Goal: Task Accomplishment & Management: Manage account settings

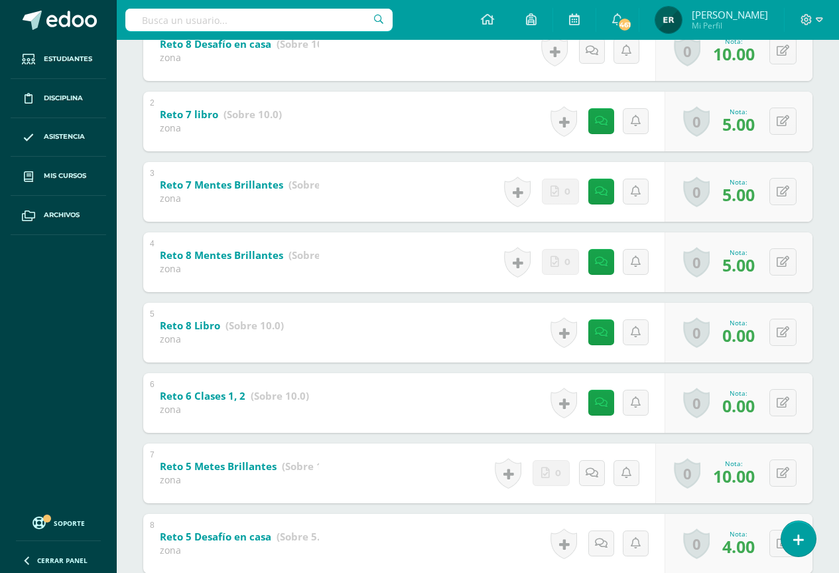
scroll to position [133, 0]
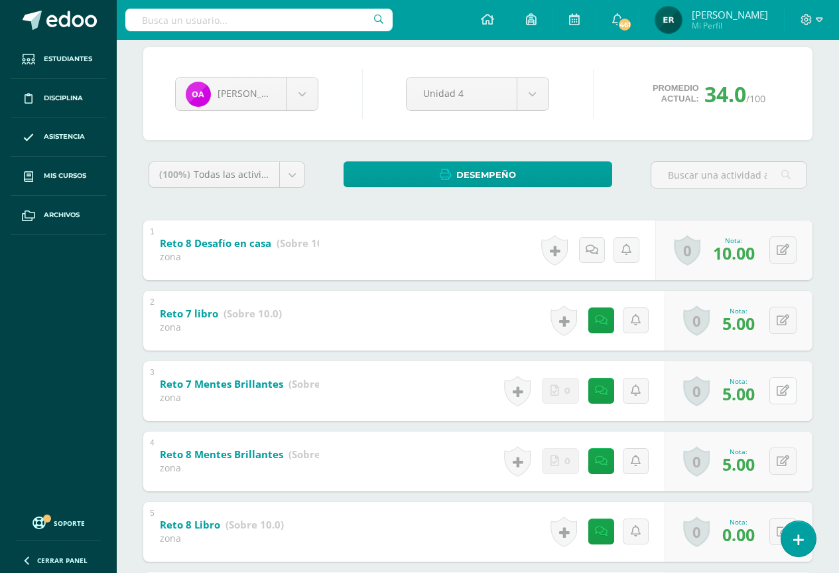
click at [781, 388] on button at bounding box center [783, 390] width 27 height 27
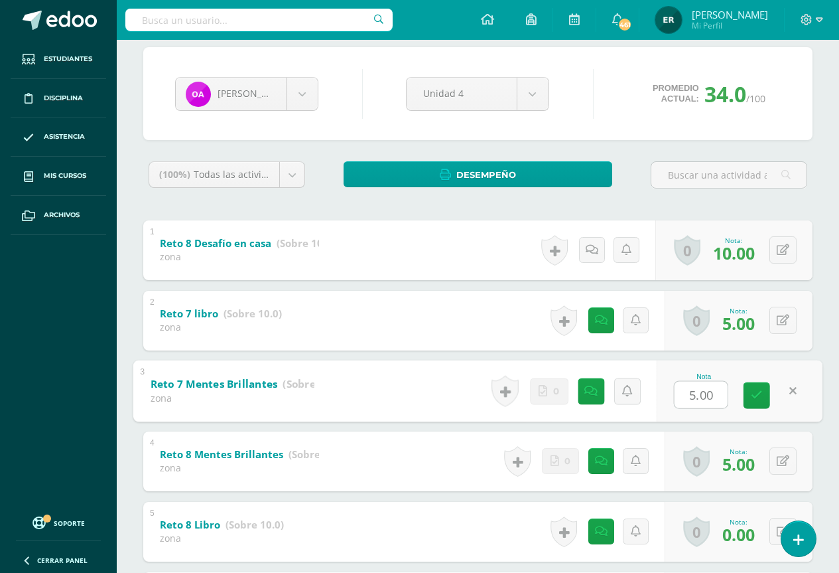
type input "9"
click at [761, 398] on icon at bounding box center [757, 394] width 12 height 11
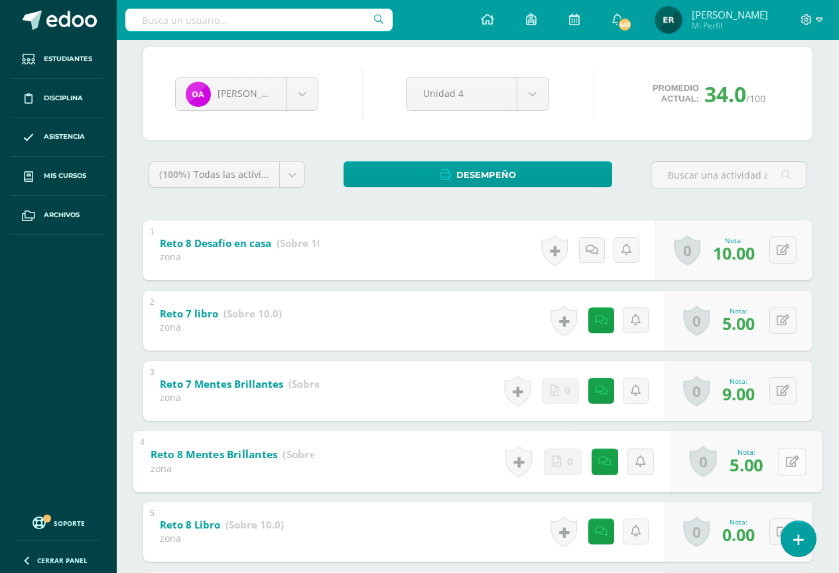
click at [786, 456] on icon at bounding box center [792, 460] width 13 height 11
type input "9"
click at [765, 468] on link at bounding box center [757, 465] width 27 height 27
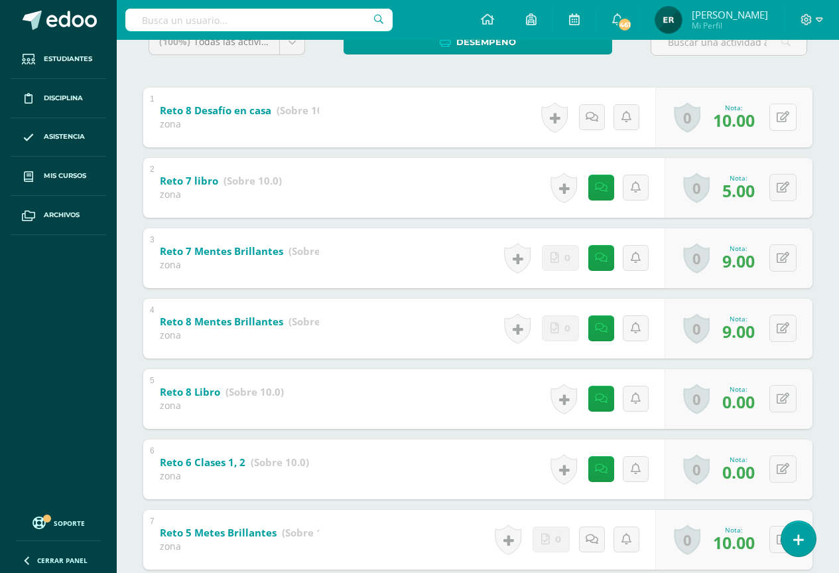
click at [781, 119] on button at bounding box center [783, 116] width 27 height 27
type input "0"
click at [756, 116] on icon at bounding box center [757, 121] width 12 height 11
click at [778, 470] on button at bounding box center [792, 469] width 28 height 28
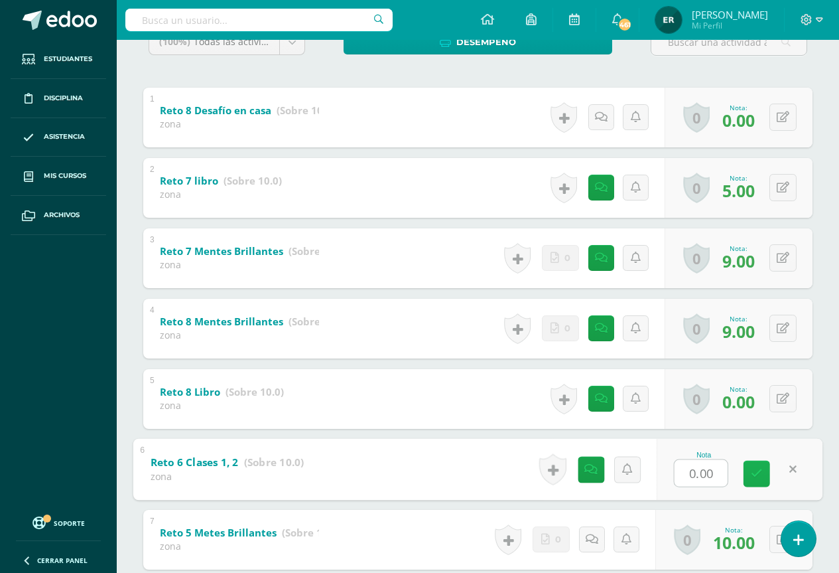
click at [759, 472] on icon at bounding box center [757, 473] width 12 height 11
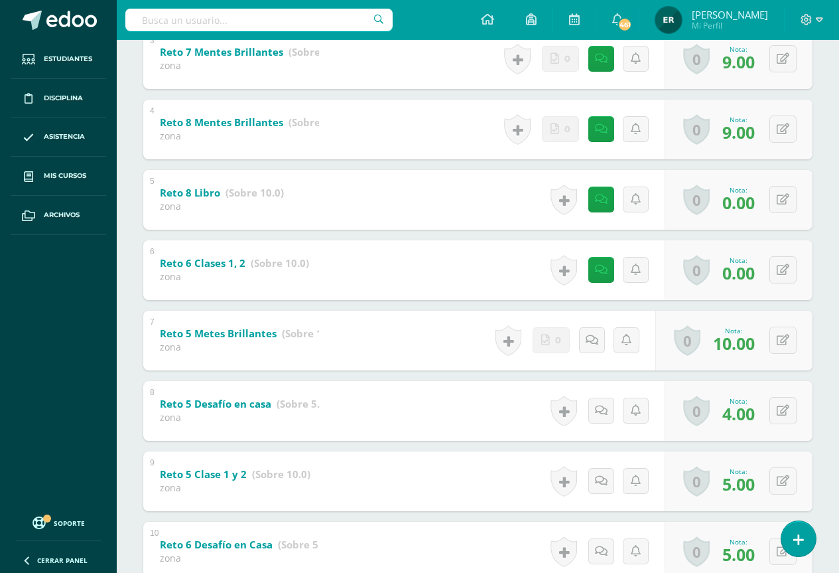
scroll to position [597, 0]
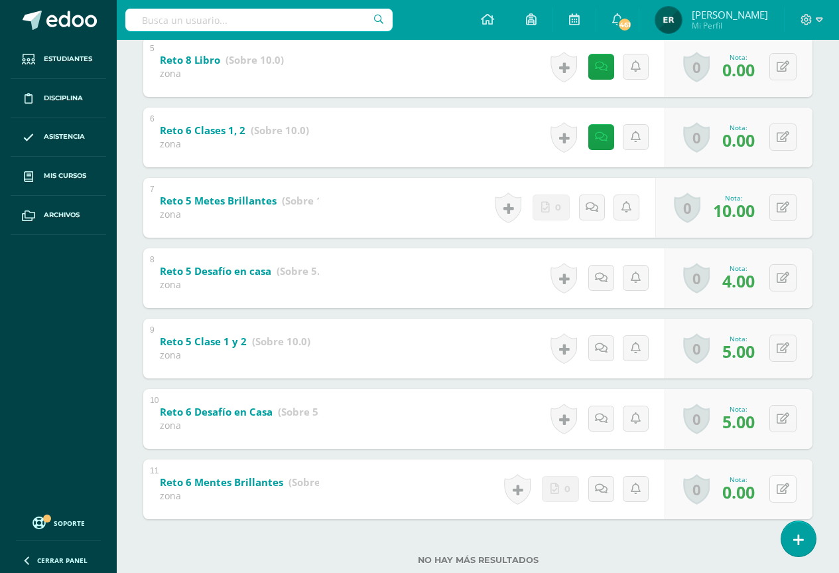
click at [779, 488] on button at bounding box center [783, 488] width 27 height 27
type input "7"
click at [760, 496] on icon at bounding box center [757, 493] width 12 height 11
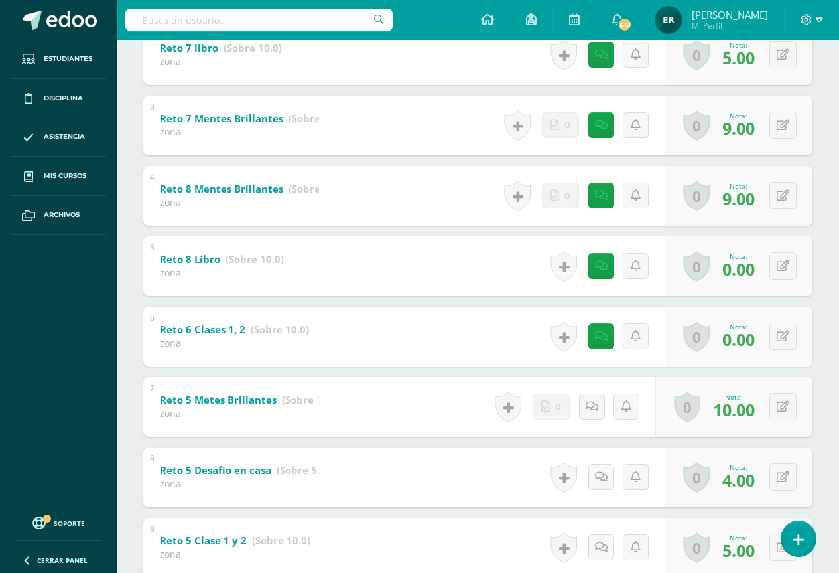
scroll to position [133, 0]
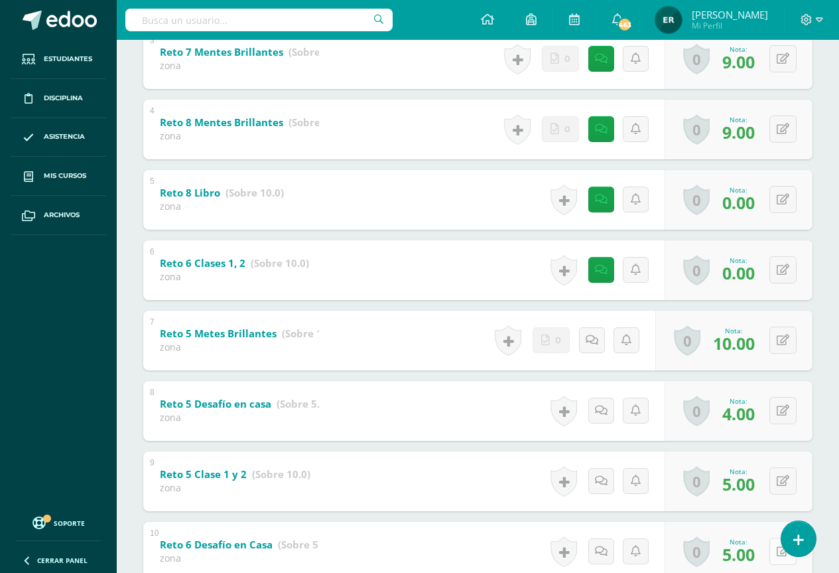
scroll to position [398, 0]
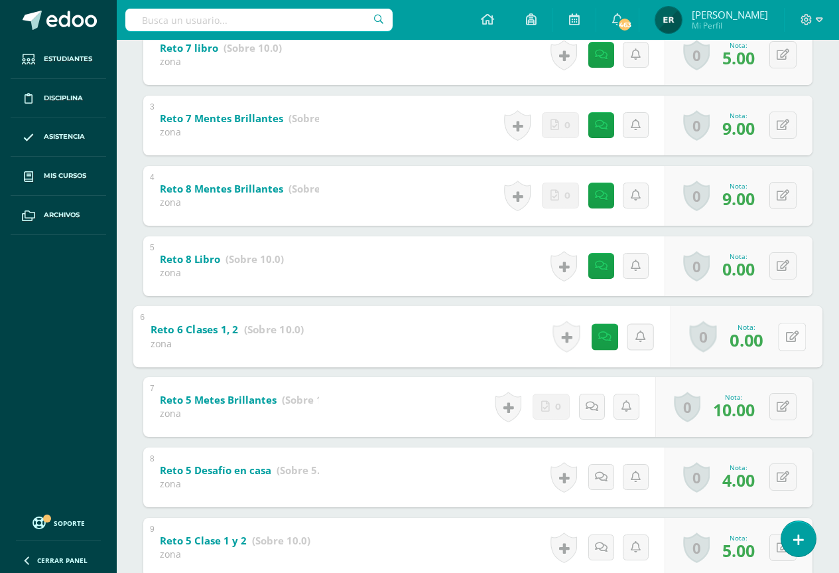
click at [783, 332] on button at bounding box center [792, 336] width 28 height 28
type input "5"
click at [756, 344] on icon at bounding box center [757, 340] width 12 height 11
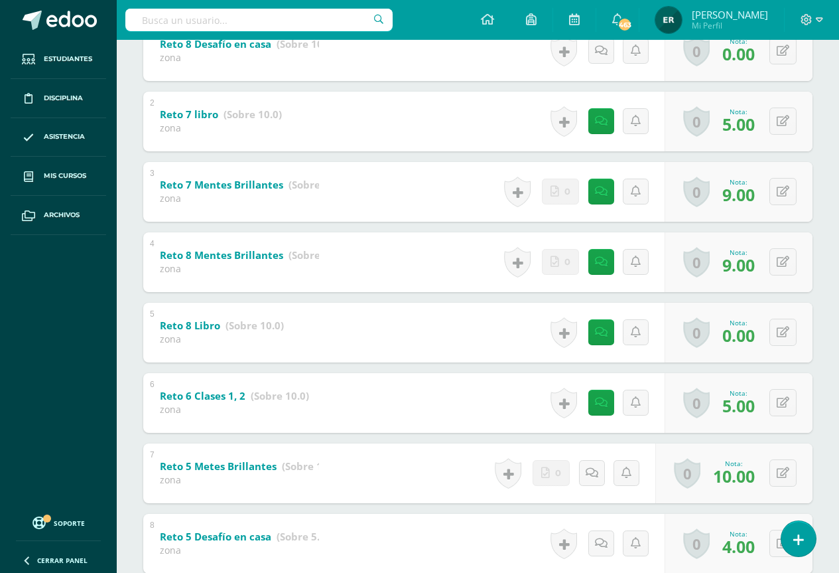
scroll to position [133, 0]
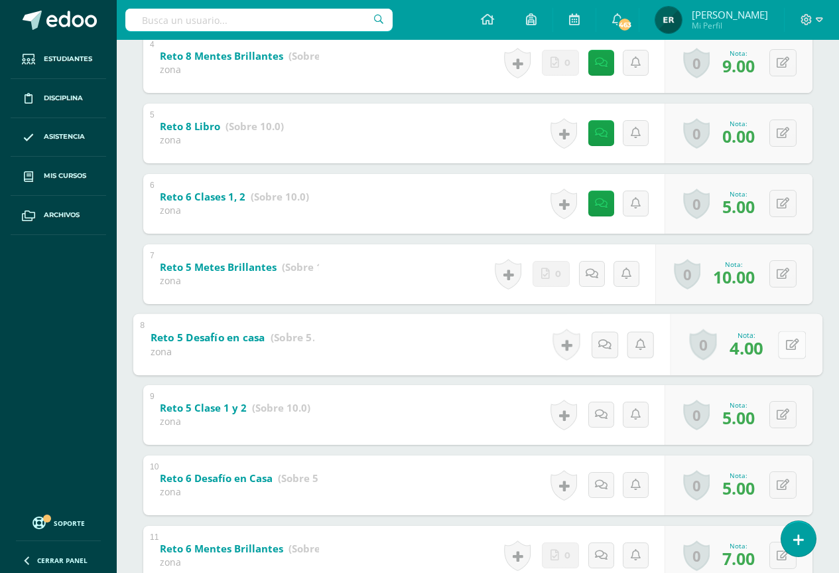
click at [785, 348] on button at bounding box center [792, 344] width 28 height 28
type input "5"
click at [761, 354] on icon at bounding box center [757, 348] width 12 height 11
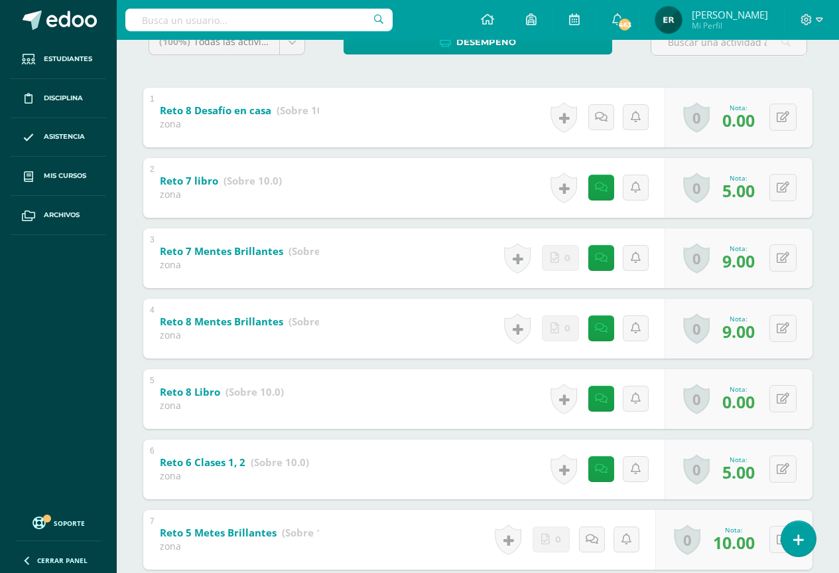
scroll to position [0, 0]
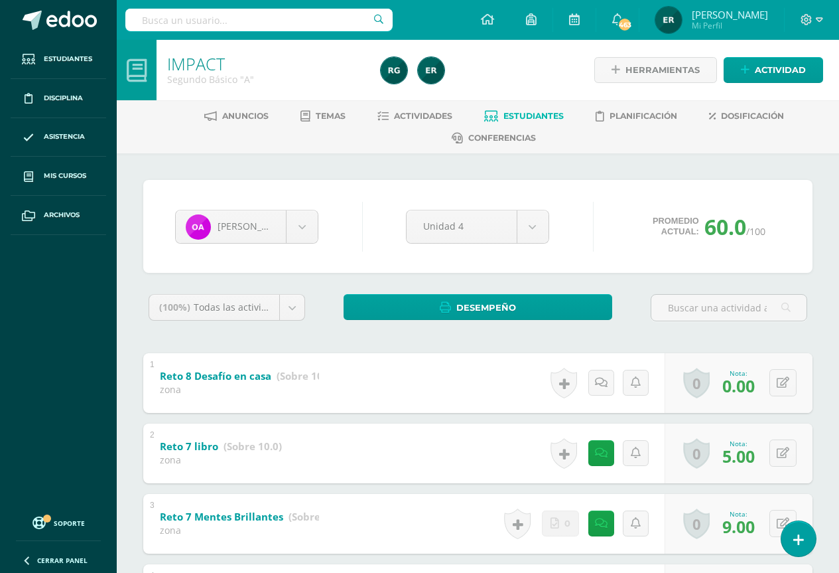
click at [511, 112] on span "Estudiantes" at bounding box center [534, 116] width 60 height 10
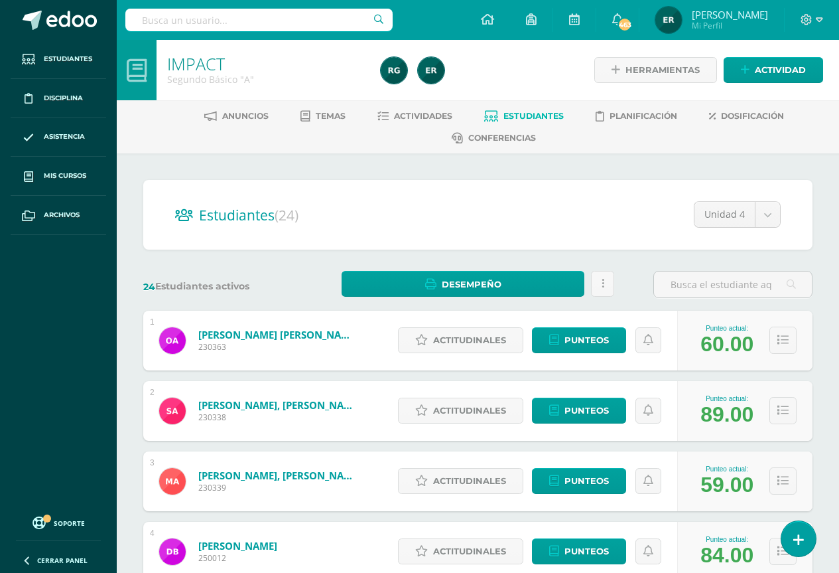
scroll to position [66, 0]
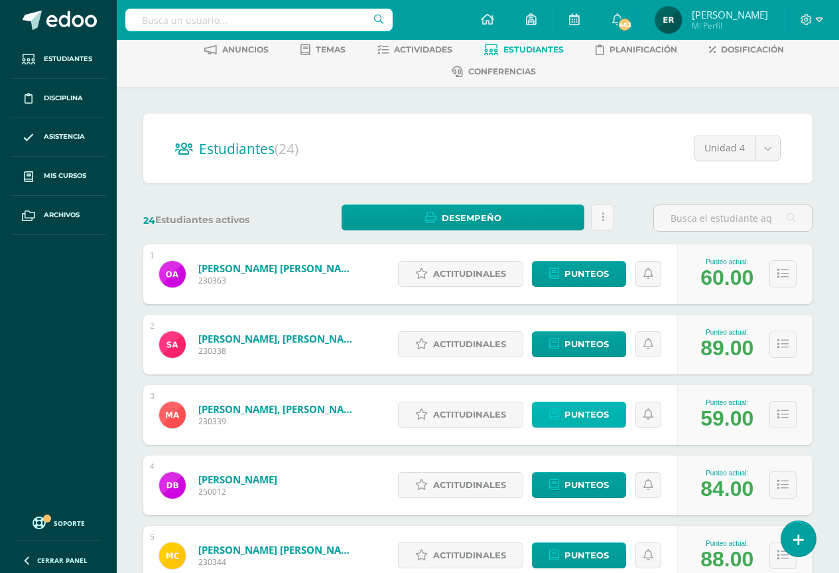
click at [573, 413] on span "Punteos" at bounding box center [587, 414] width 44 height 25
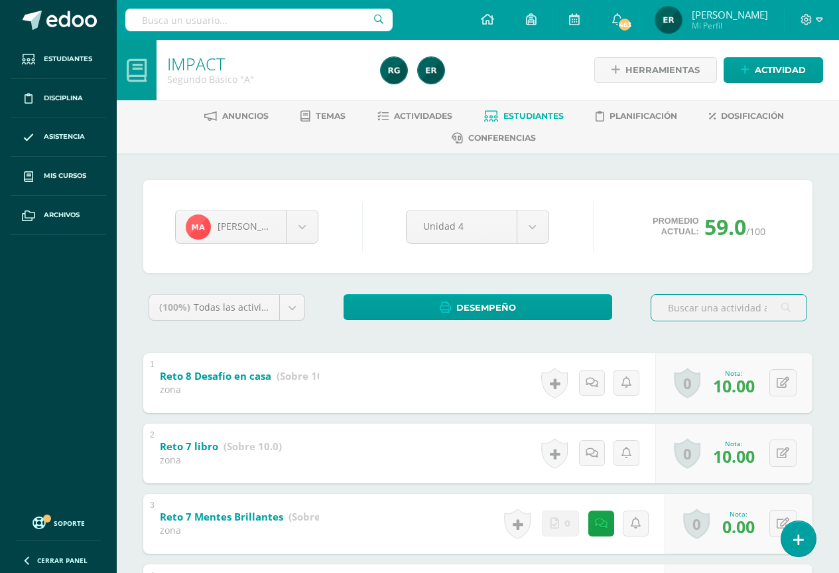
scroll to position [66, 0]
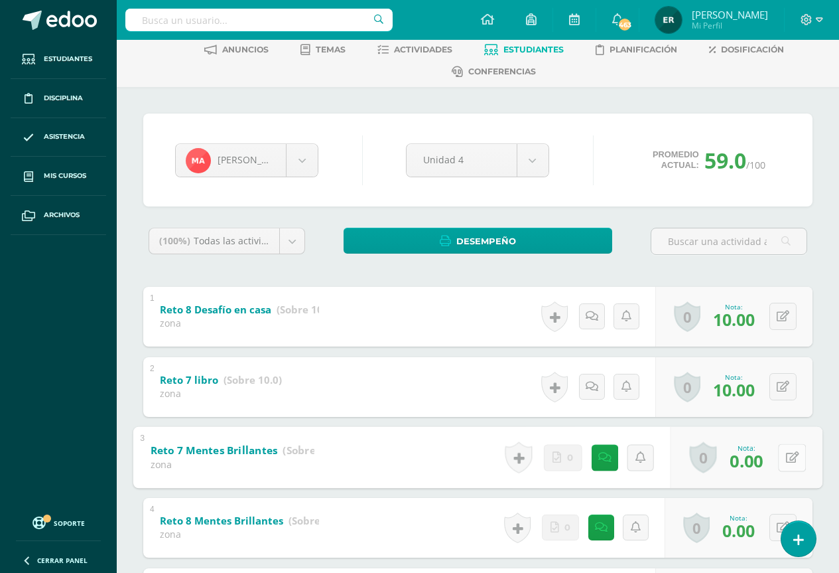
click at [781, 458] on button at bounding box center [792, 457] width 28 height 28
type input "9"
click at [772, 470] on div "Nota 9" at bounding box center [740, 457] width 166 height 62
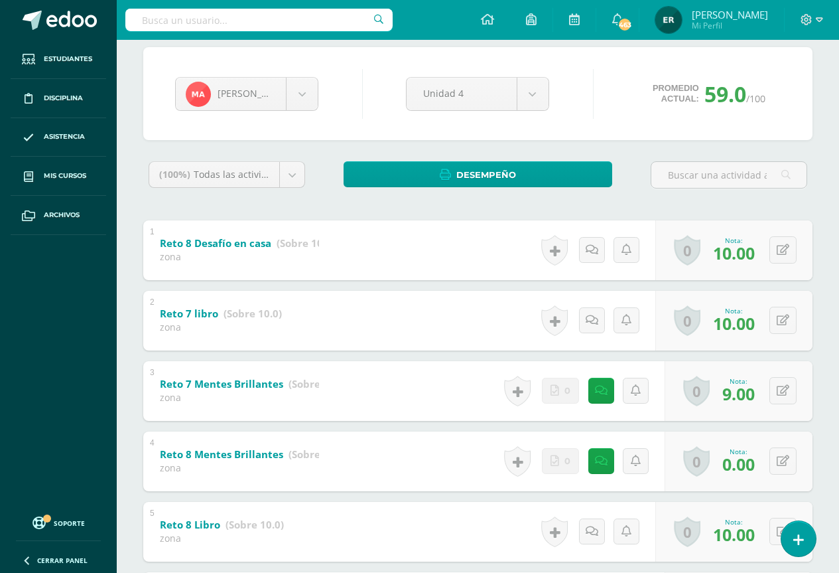
scroll to position [265, 0]
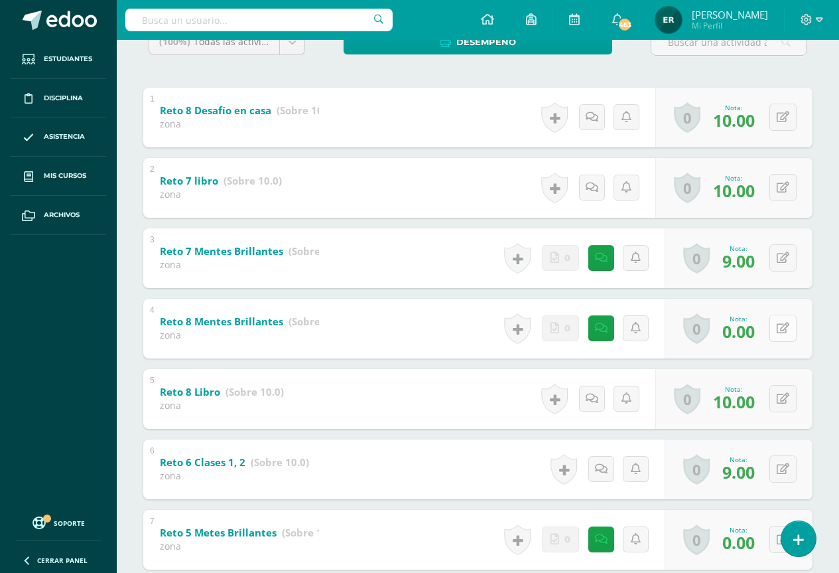
click at [787, 331] on icon at bounding box center [783, 327] width 13 height 11
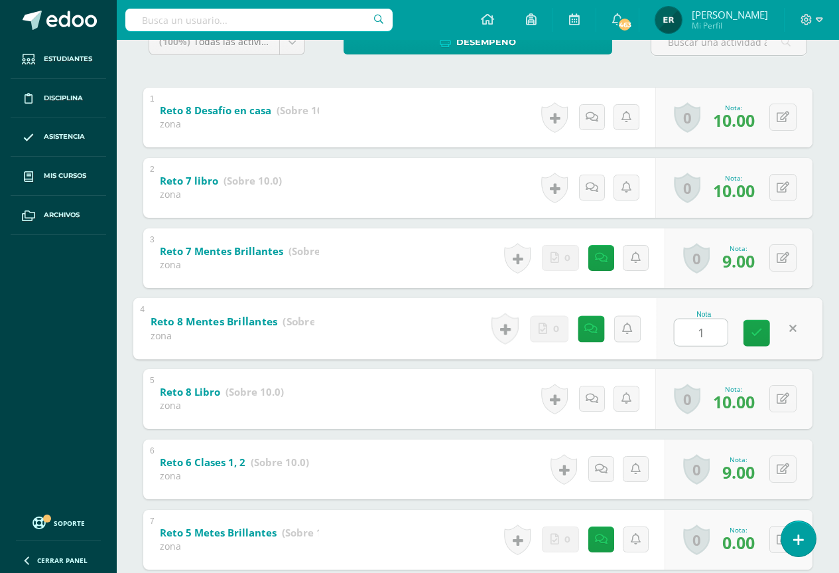
type input "10"
click at [763, 342] on link at bounding box center [757, 332] width 27 height 27
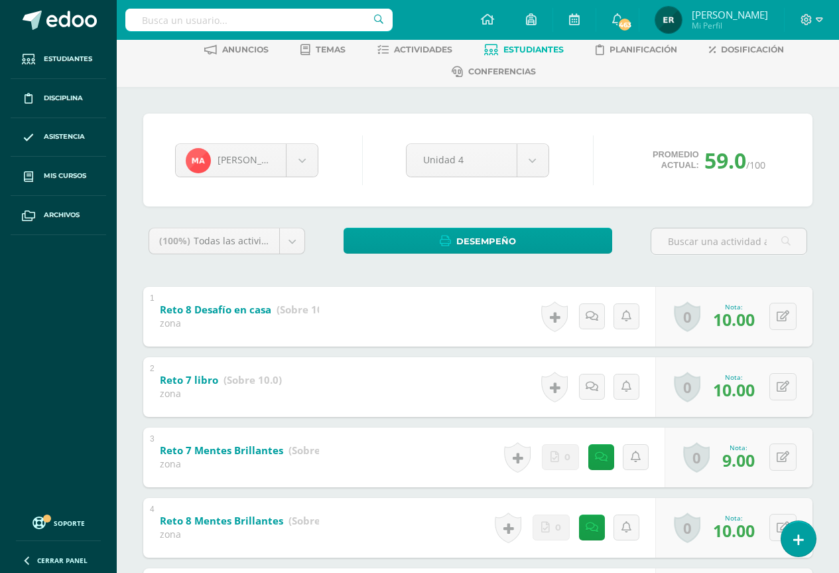
scroll to position [0, 0]
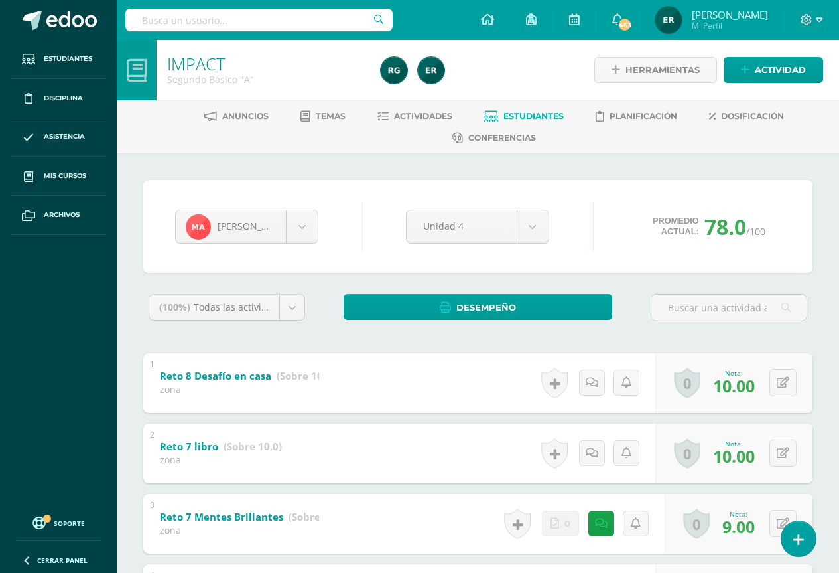
click at [501, 117] on link "Estudiantes" at bounding box center [524, 115] width 80 height 21
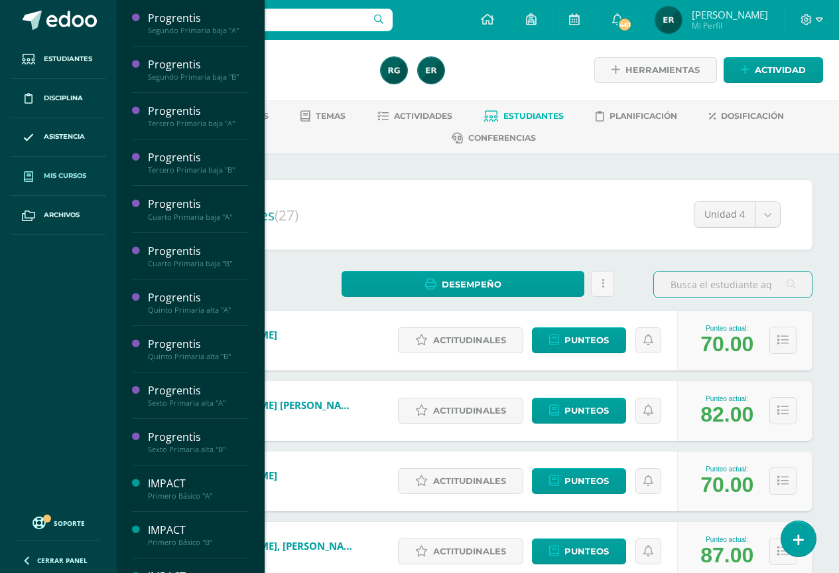
click at [60, 177] on span "Mis cursos" at bounding box center [65, 175] width 42 height 11
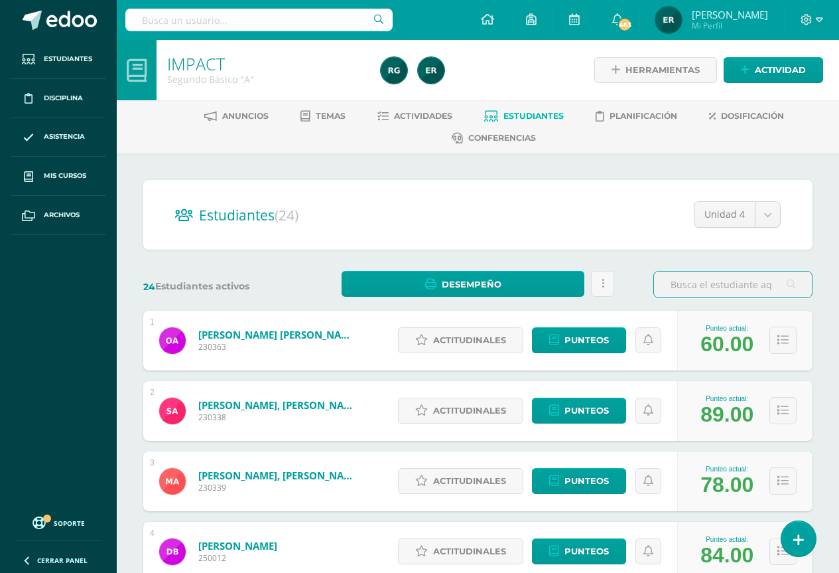
click at [527, 123] on link "Estudiantes" at bounding box center [524, 115] width 80 height 21
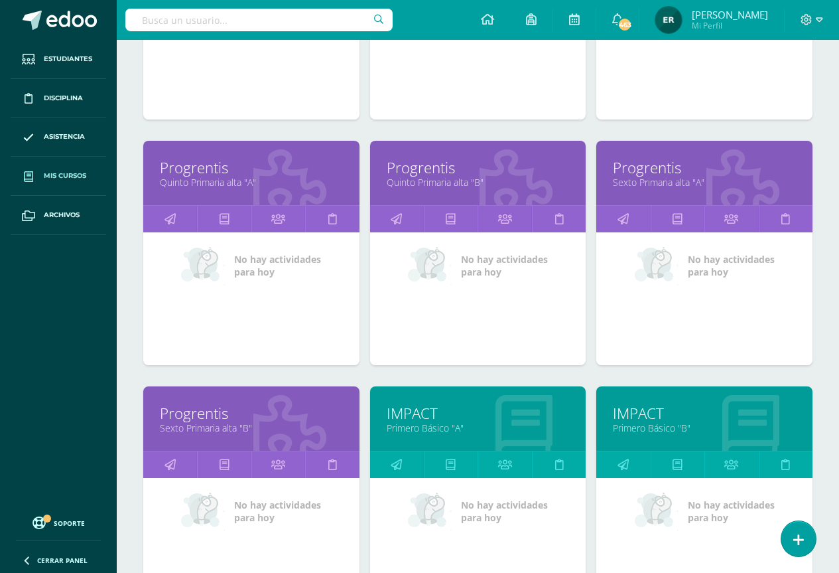
scroll to position [663, 0]
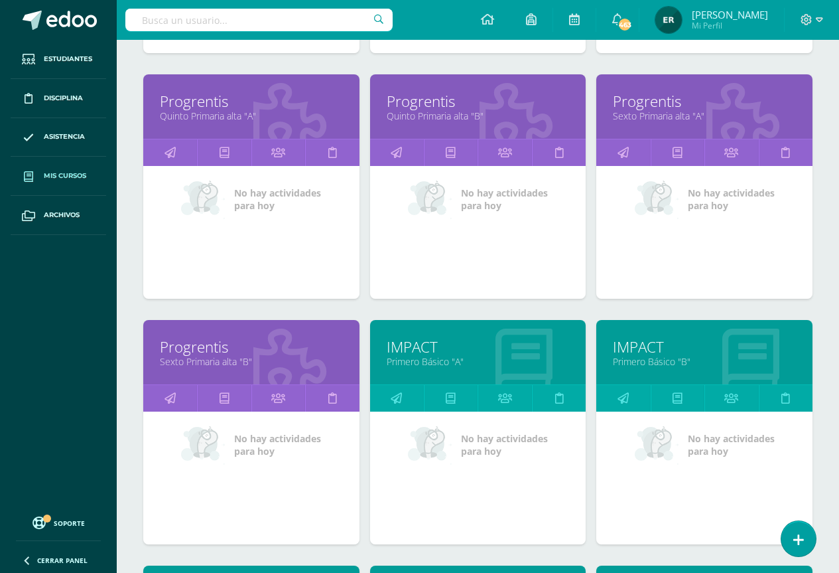
click at [653, 353] on link "IMPACT" at bounding box center [704, 346] width 183 height 21
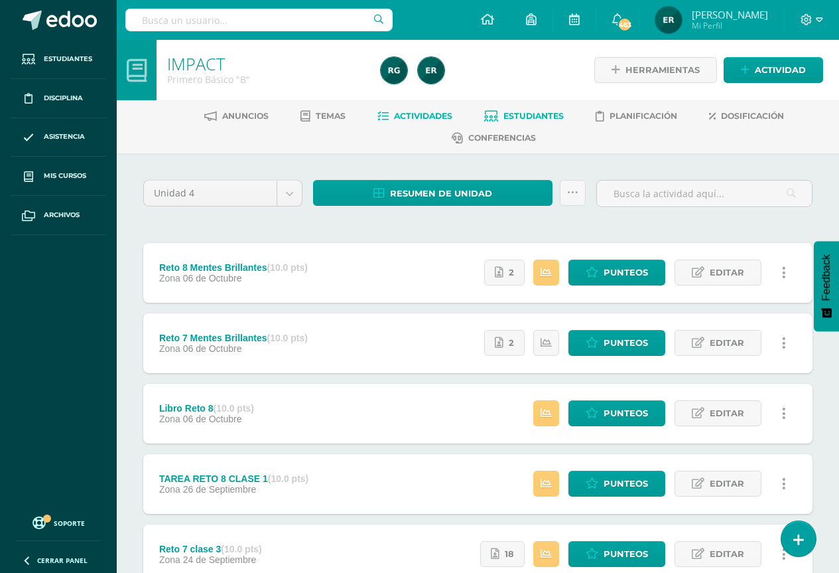
click at [511, 119] on span "Estudiantes" at bounding box center [534, 116] width 60 height 10
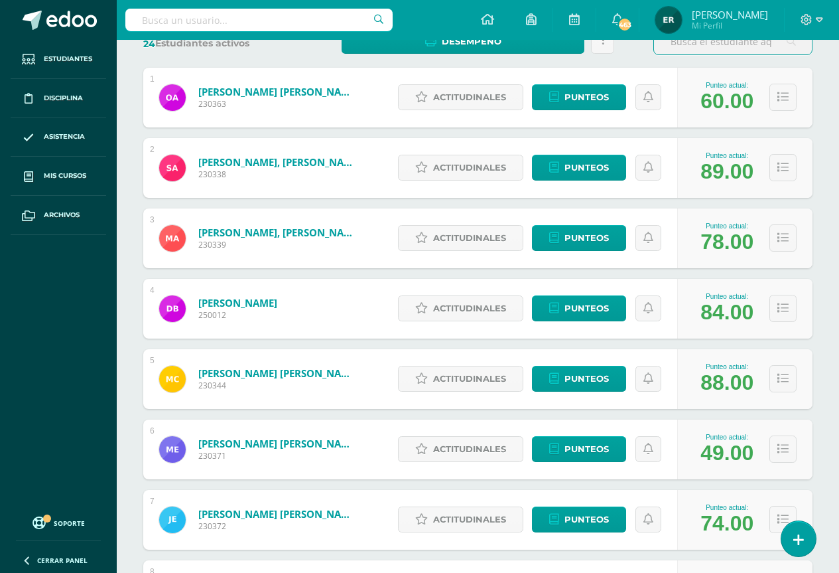
scroll to position [309, 0]
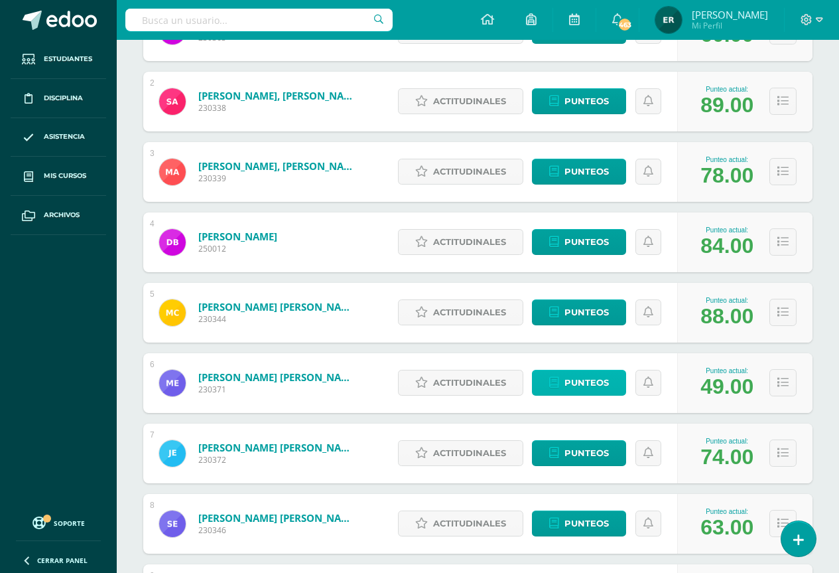
click at [582, 381] on span "Punteos" at bounding box center [587, 382] width 44 height 25
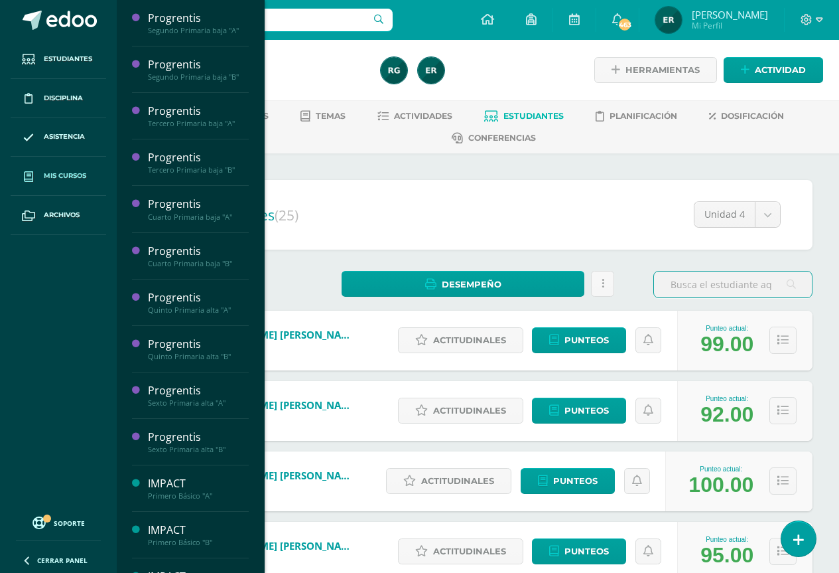
drag, startPoint x: 78, startPoint y: 176, endPoint x: 92, endPoint y: 163, distance: 18.8
click at [78, 175] on span "Mis cursos" at bounding box center [65, 175] width 42 height 11
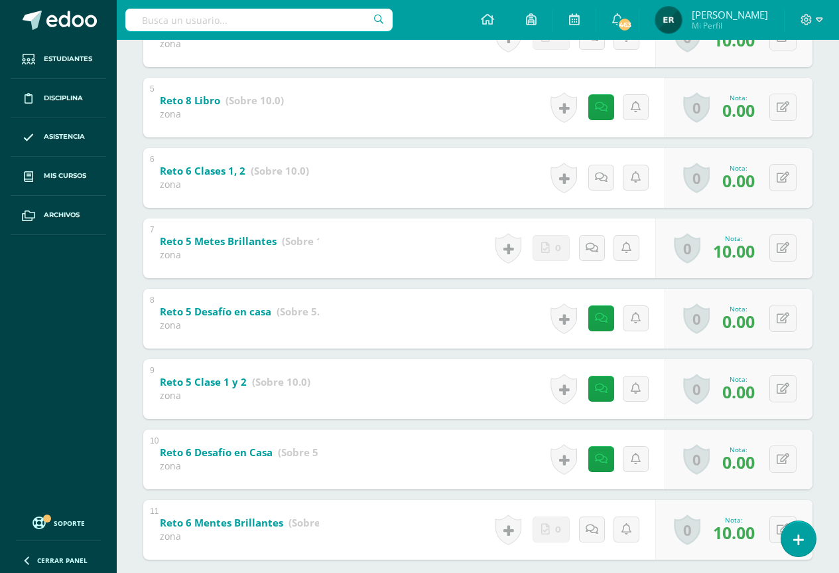
scroll to position [632, 0]
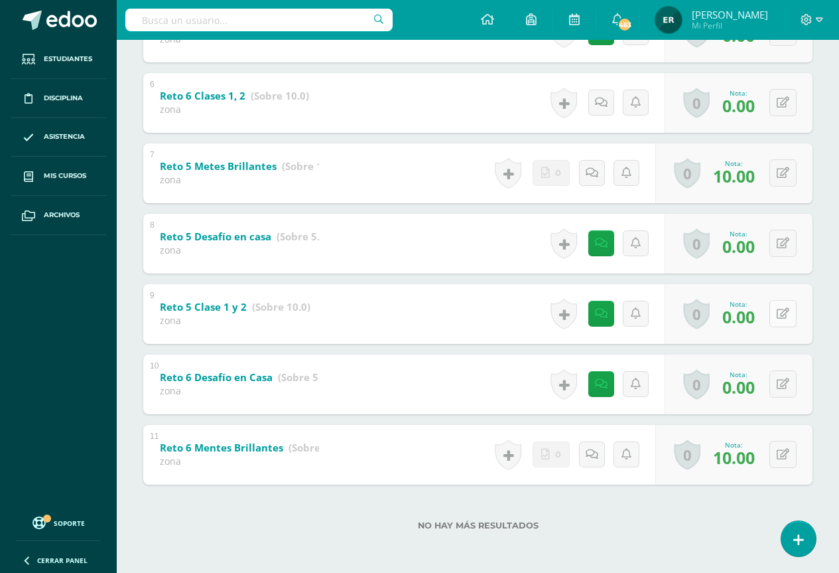
click at [781, 326] on button at bounding box center [783, 313] width 27 height 27
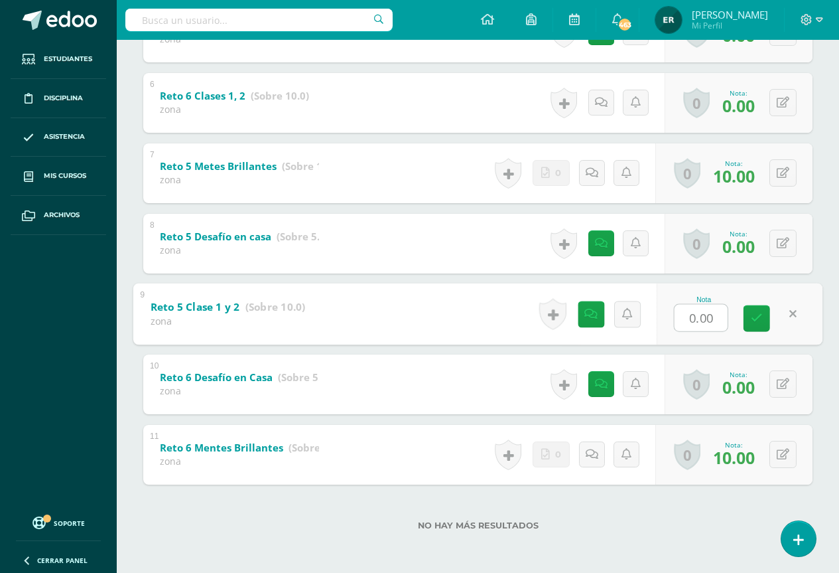
type input "9"
click at [754, 316] on icon at bounding box center [757, 317] width 12 height 11
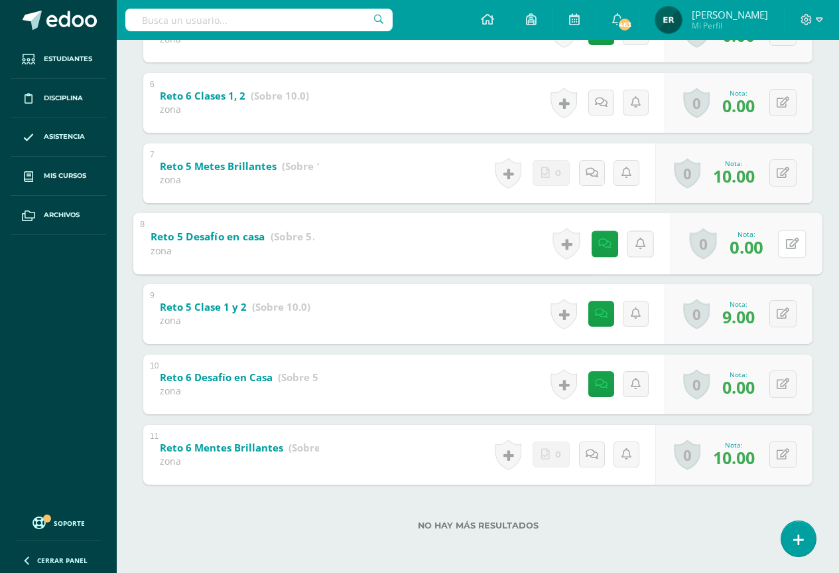
click at [775, 245] on div "0 Logros Logros obtenidos Aún no hay logros agregados Nota: 0.00" at bounding box center [747, 243] width 152 height 62
click at [786, 242] on icon at bounding box center [792, 242] width 13 height 11
type input "4"
click at [754, 252] on link at bounding box center [757, 247] width 27 height 27
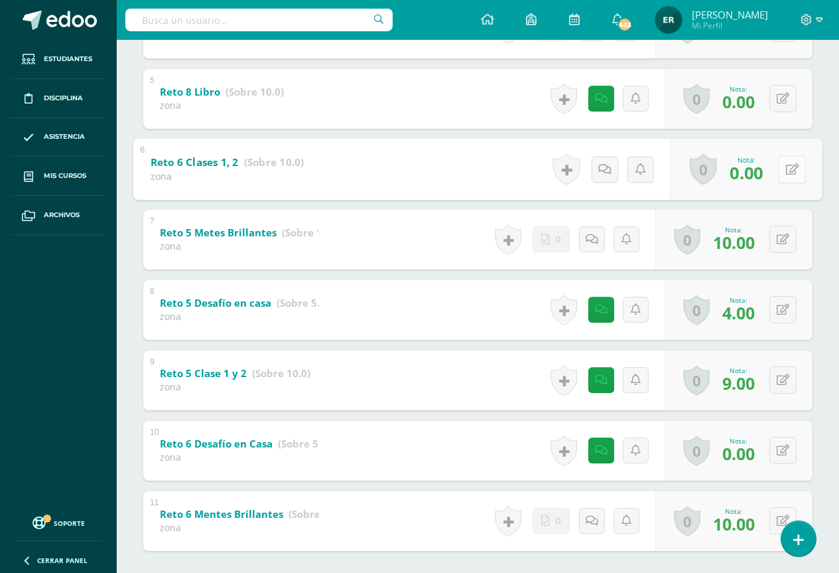
click at [775, 172] on div "0 Logros Logros obtenidos Aún no hay logros agregados Nota: 0.00" at bounding box center [747, 169] width 152 height 62
click at [791, 172] on icon at bounding box center [792, 168] width 13 height 11
type input "9"
click at [752, 175] on icon at bounding box center [757, 173] width 12 height 11
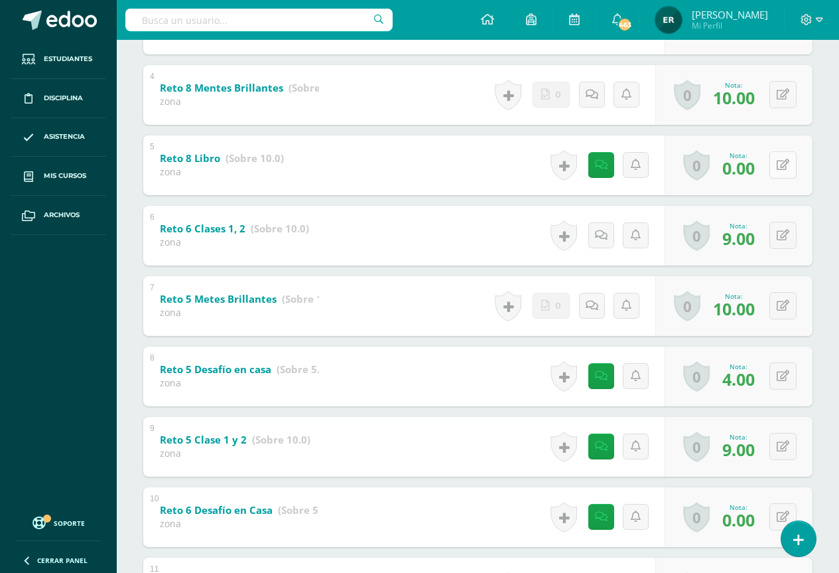
click at [781, 172] on button at bounding box center [783, 164] width 27 height 27
type input "9"
click at [751, 171] on icon at bounding box center [757, 169] width 12 height 11
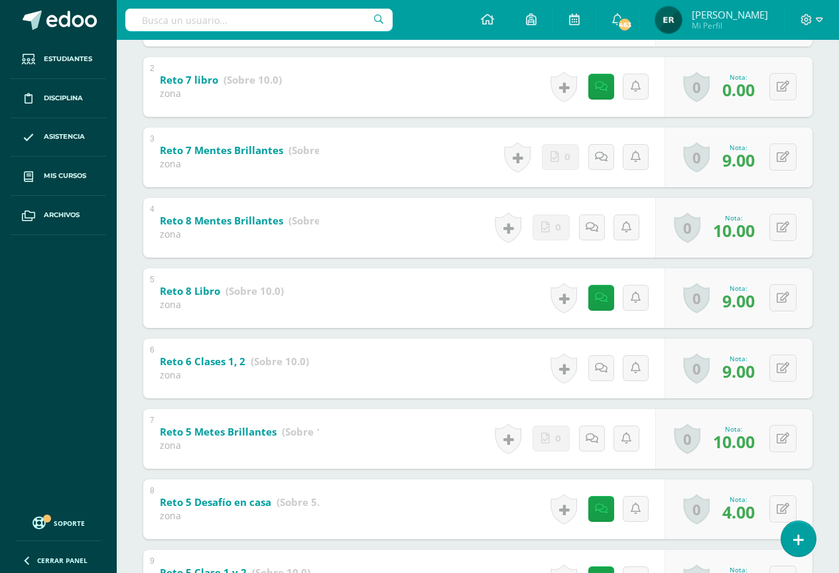
scroll to position [300, 0]
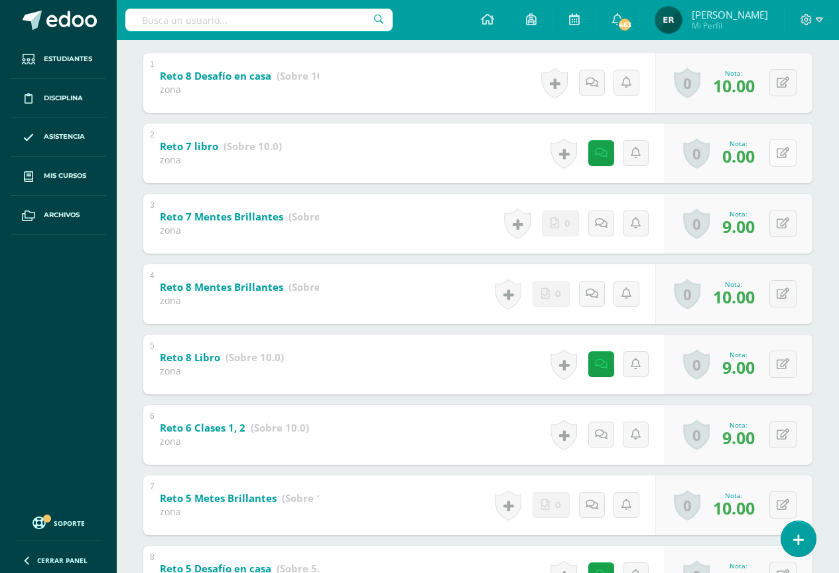
click at [779, 149] on button at bounding box center [783, 152] width 27 height 27
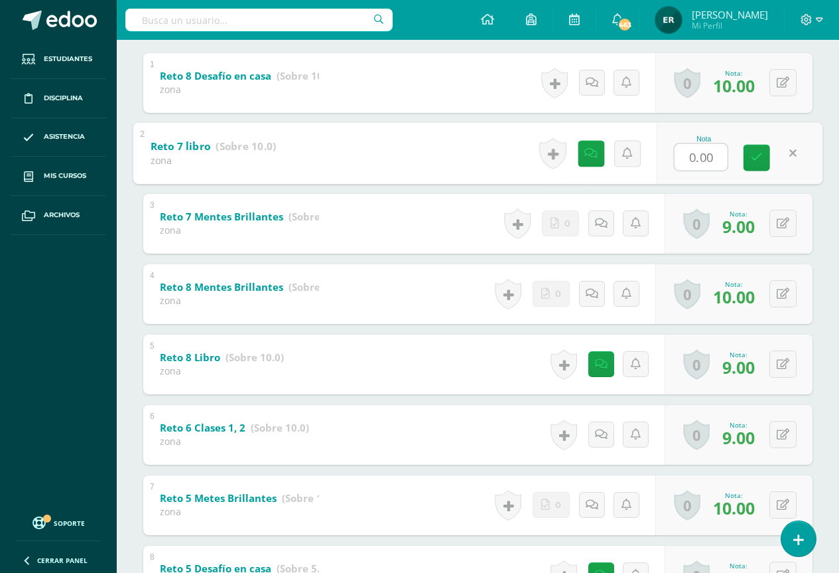
type input "9"
click at [752, 160] on icon at bounding box center [757, 157] width 12 height 11
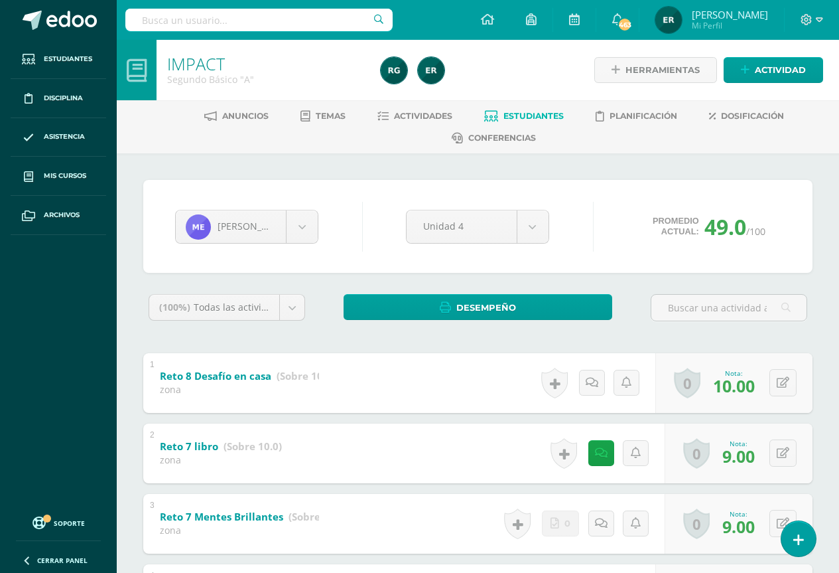
scroll to position [133, 0]
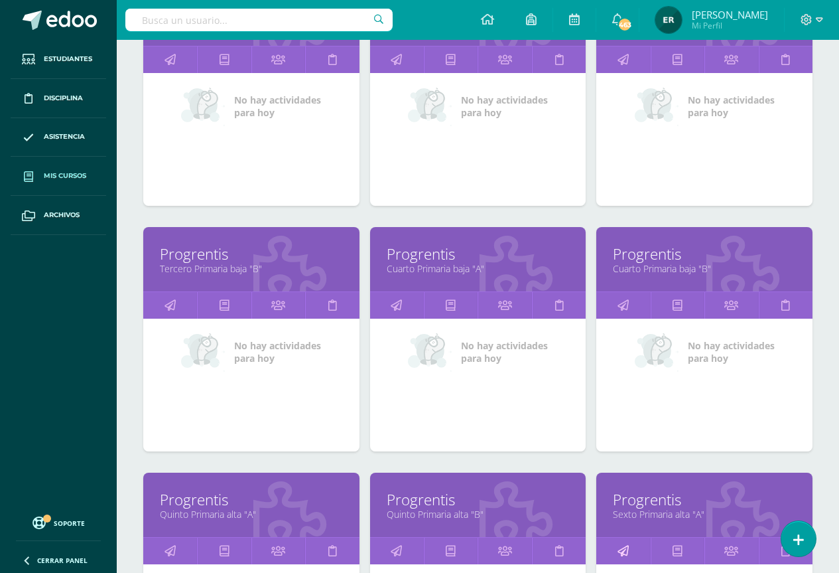
scroll to position [494, 0]
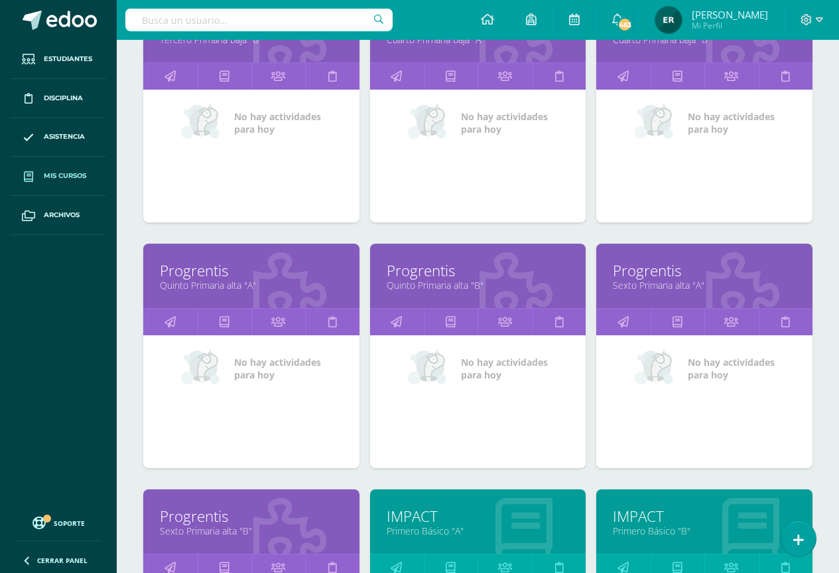
click at [439, 527] on link "Primero Básico "A"" at bounding box center [478, 530] width 183 height 13
click at [439, 526] on link "Primero Básico "A"" at bounding box center [478, 530] width 183 height 13
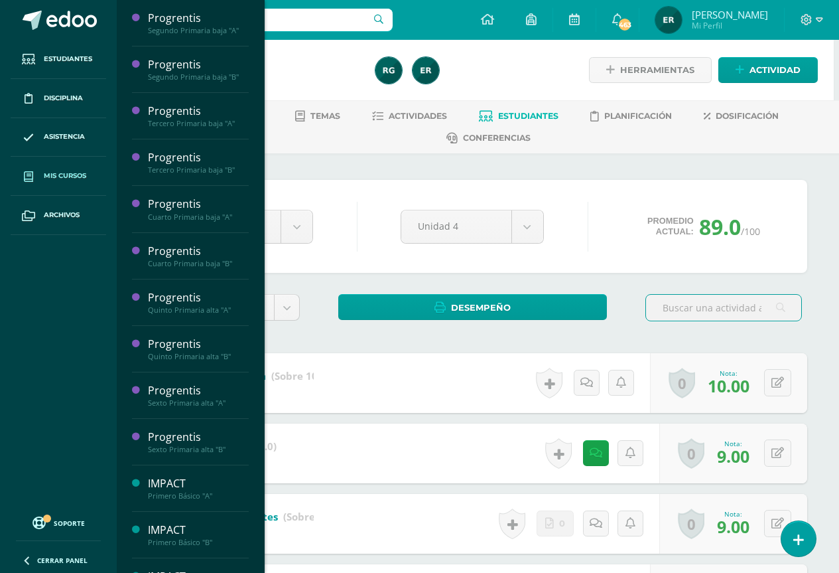
click at [69, 176] on span "Mis cursos" at bounding box center [65, 175] width 42 height 11
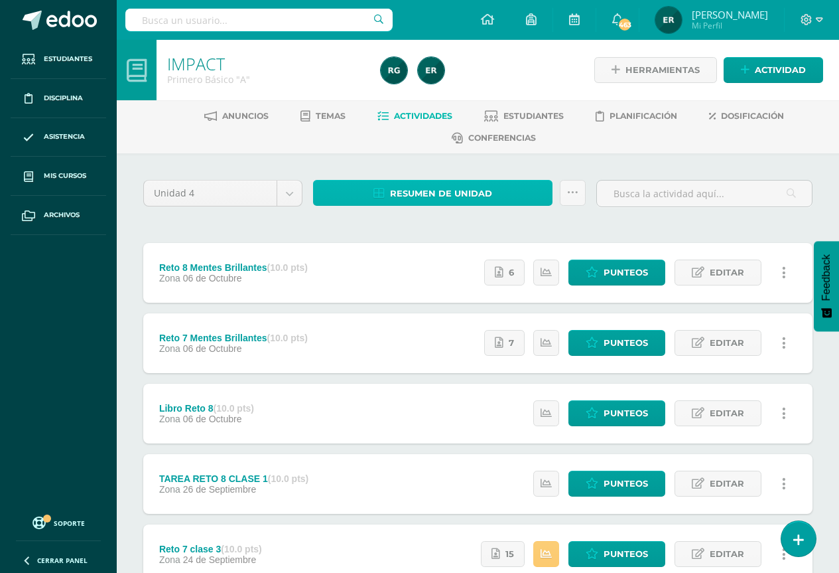
click at [450, 194] on span "Resumen de unidad" at bounding box center [441, 193] width 102 height 25
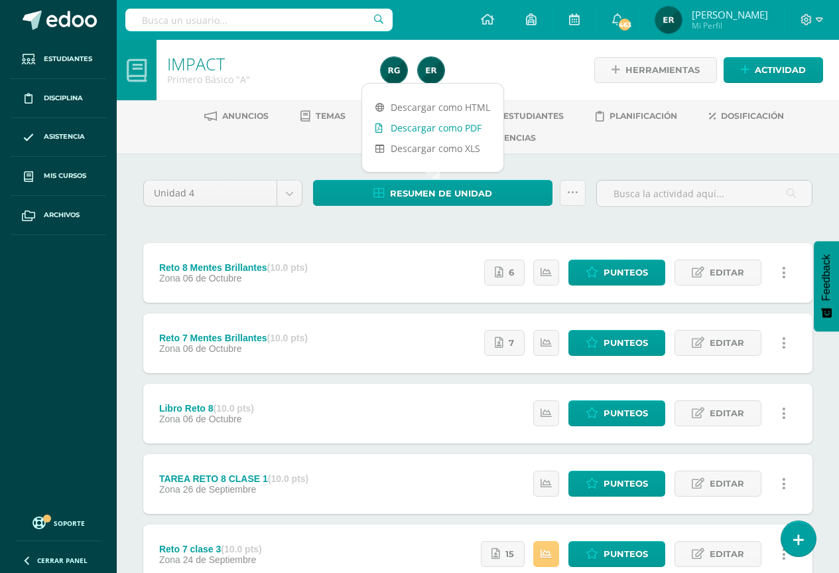
click at [428, 129] on link "Descargar como PDF" at bounding box center [432, 127] width 141 height 21
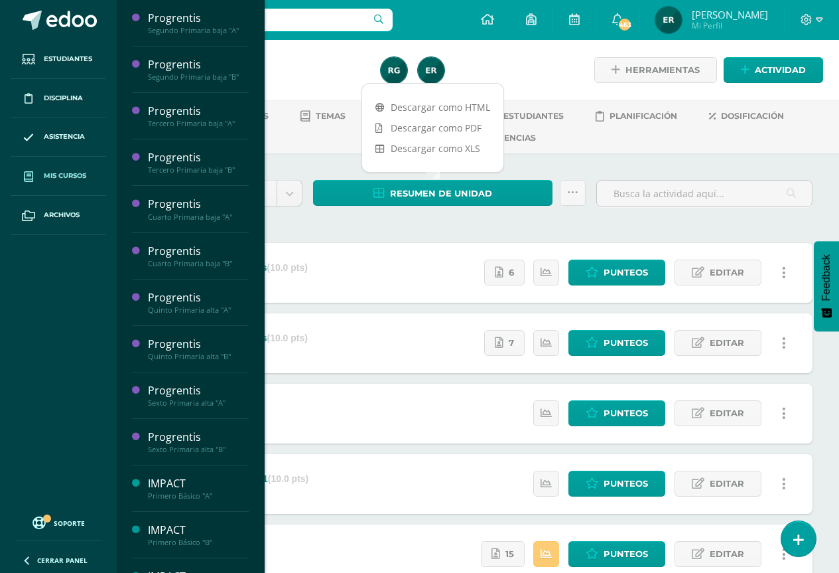
click at [70, 172] on span "Mis cursos" at bounding box center [65, 175] width 42 height 11
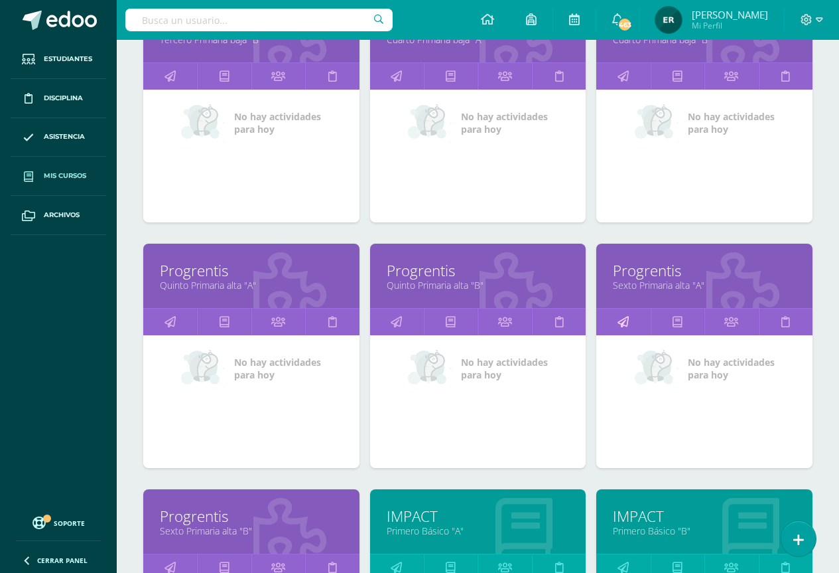
scroll to position [693, 0]
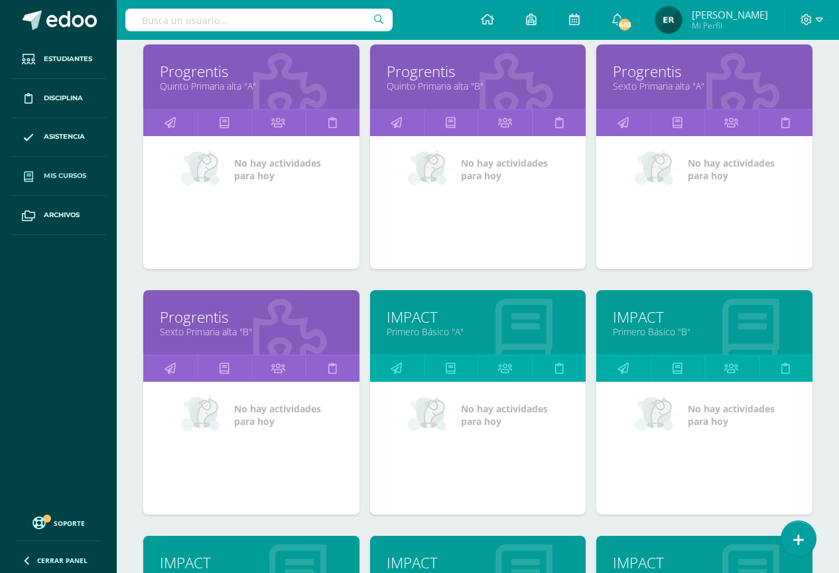
click at [640, 322] on link "IMPACT" at bounding box center [704, 316] width 183 height 21
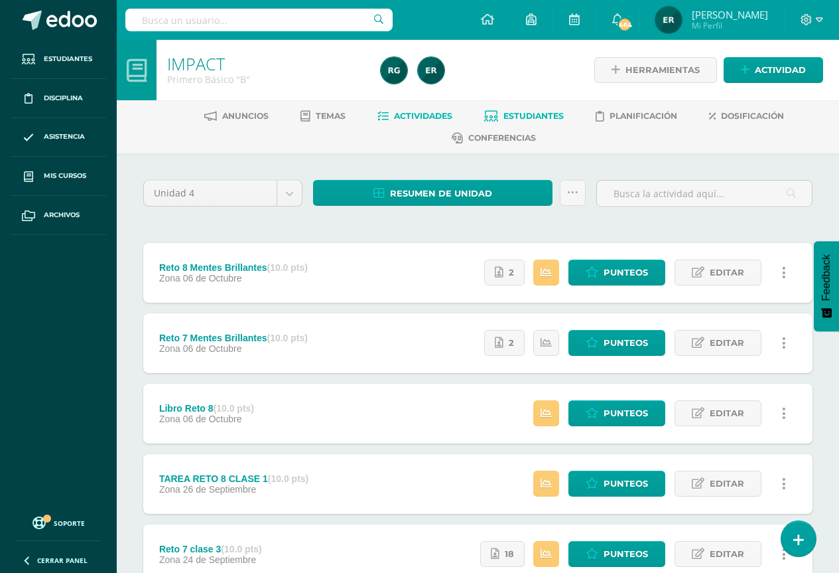
click at [513, 119] on span "Estudiantes" at bounding box center [534, 116] width 60 height 10
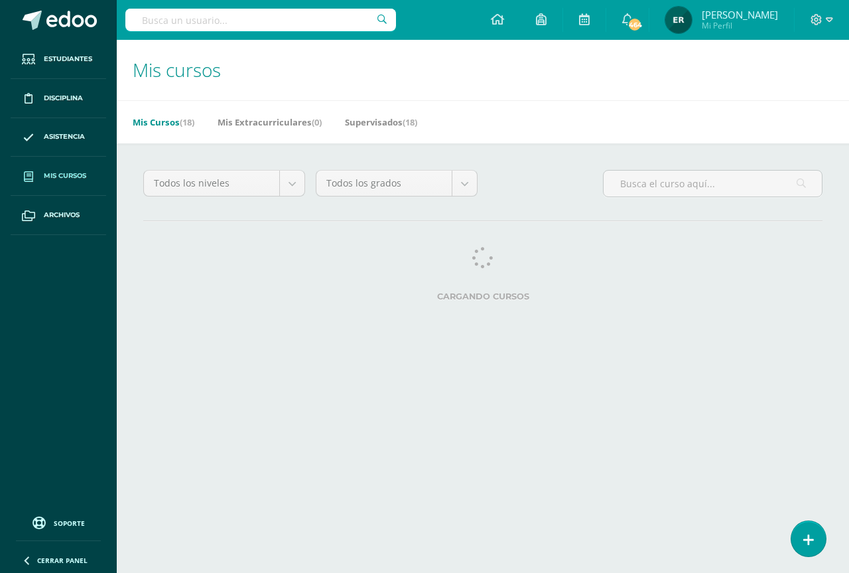
click at [55, 173] on span "Mis cursos" at bounding box center [65, 175] width 42 height 11
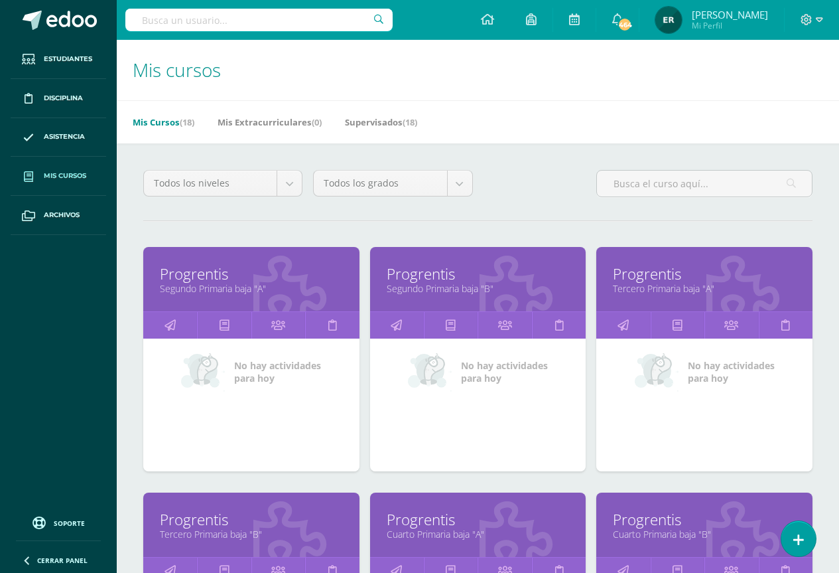
click at [55, 173] on span "Mis cursos" at bounding box center [65, 175] width 42 height 11
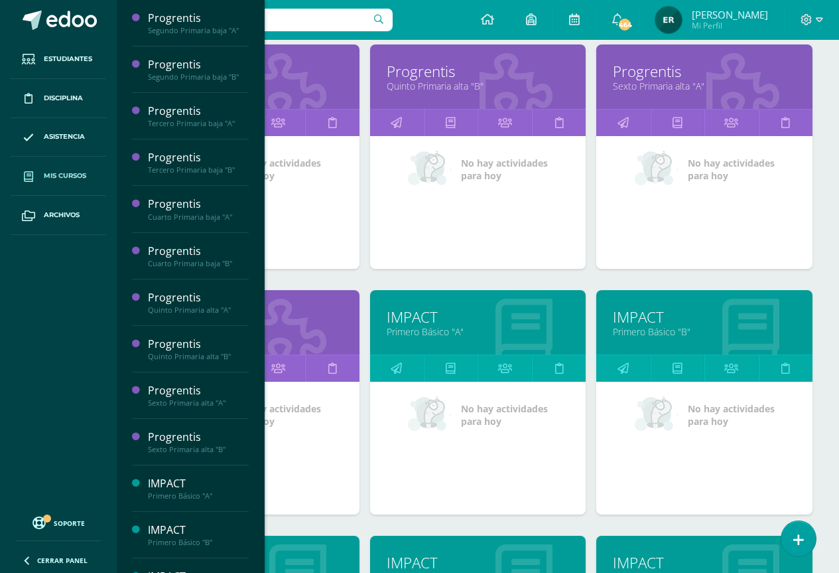
scroll to position [760, 0]
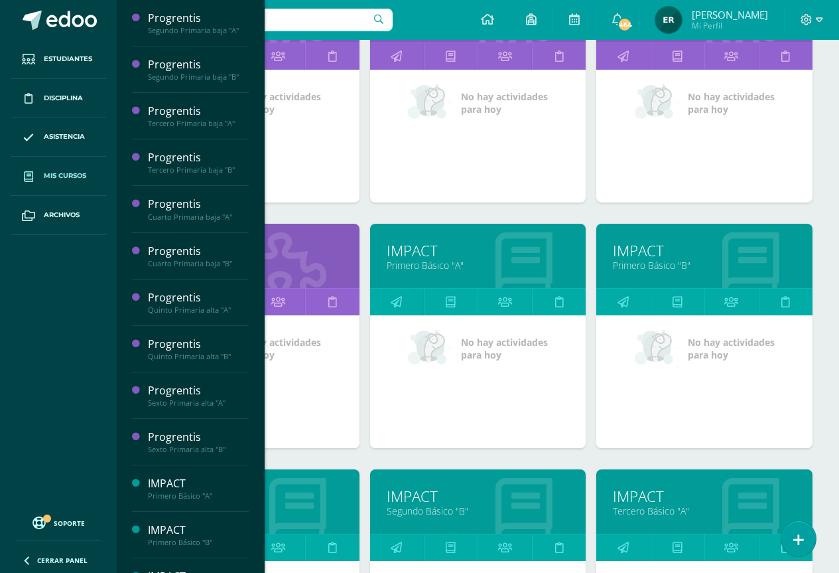
click at [285, 511] on link "Segundo Básico "A"" at bounding box center [251, 510] width 183 height 13
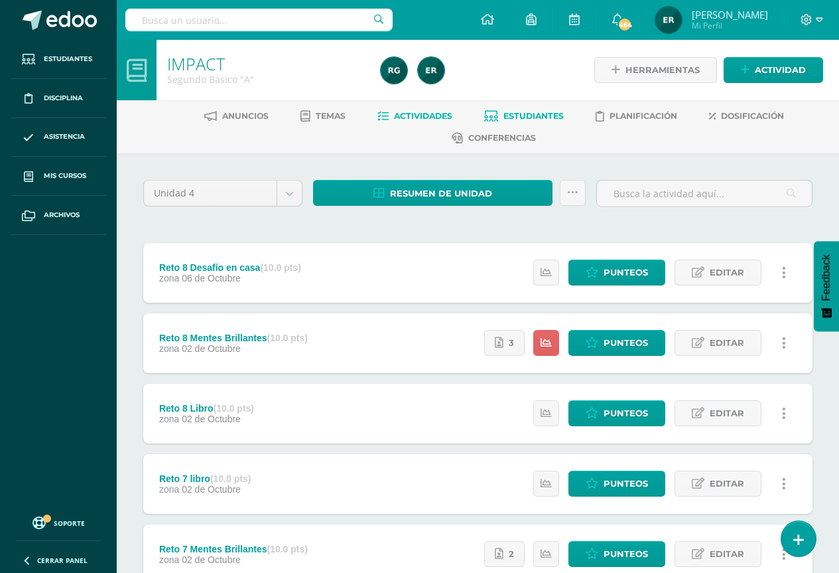
click at [521, 112] on span "Estudiantes" at bounding box center [534, 116] width 60 height 10
click at [538, 346] on link at bounding box center [546, 343] width 26 height 26
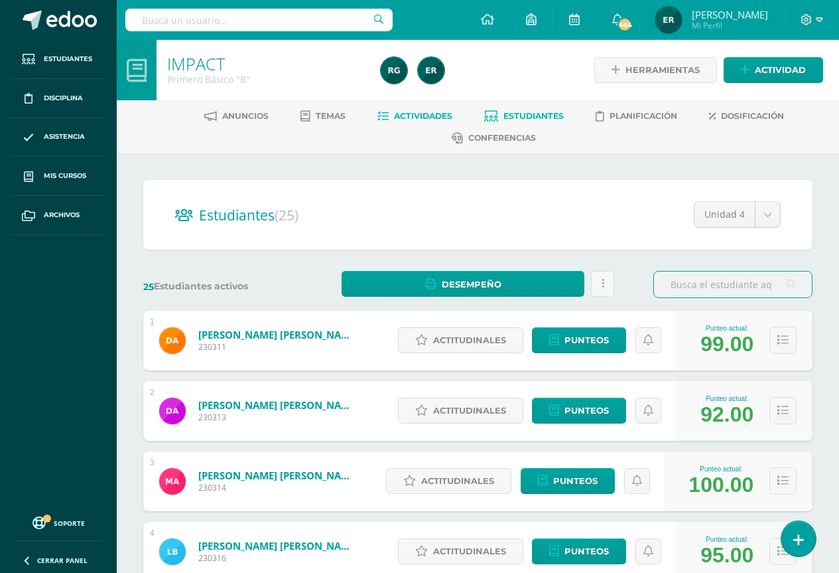
click at [419, 119] on span "Actividades" at bounding box center [423, 116] width 58 height 10
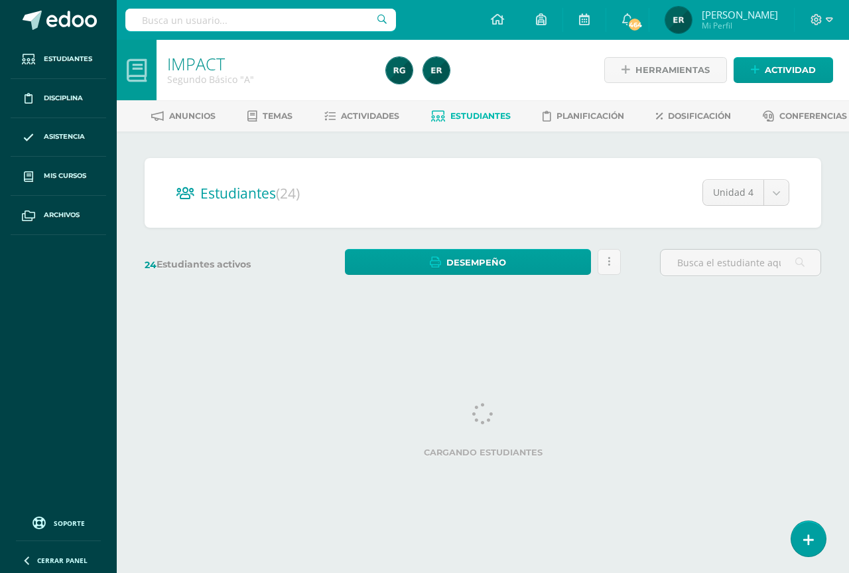
click at [440, 315] on html "Estudiantes Disciplina Asistencia Mis cursos Archivos Soporte Ayuda Reportar un…" at bounding box center [424, 157] width 849 height 315
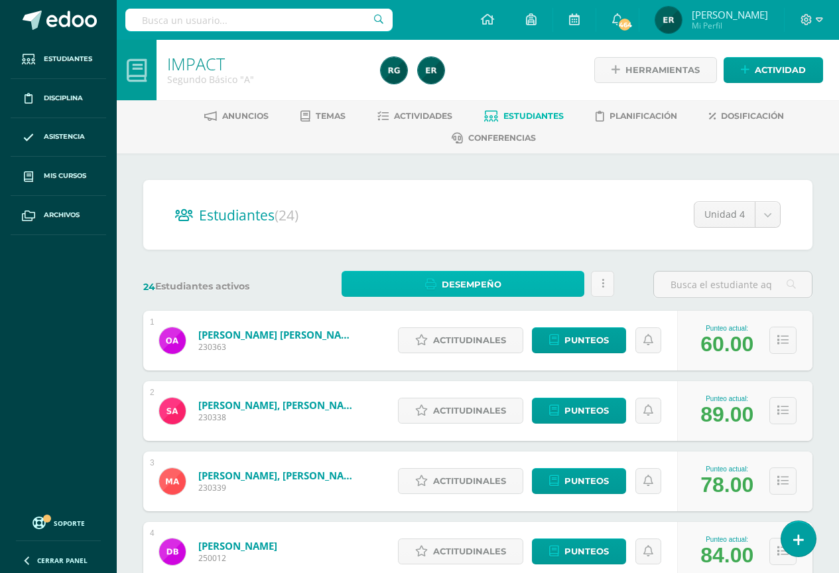
click at [477, 279] on span "Desempeño" at bounding box center [472, 284] width 60 height 25
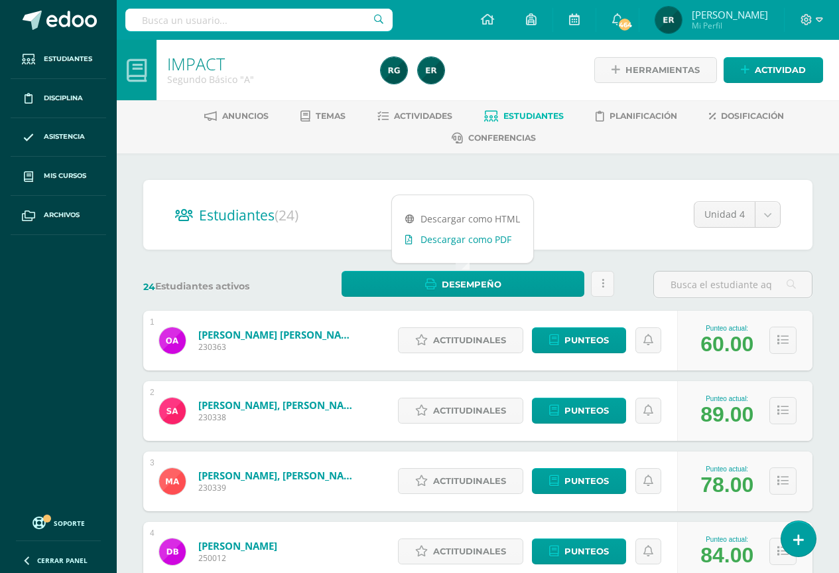
click at [470, 245] on link "Descargar como PDF" at bounding box center [462, 239] width 141 height 21
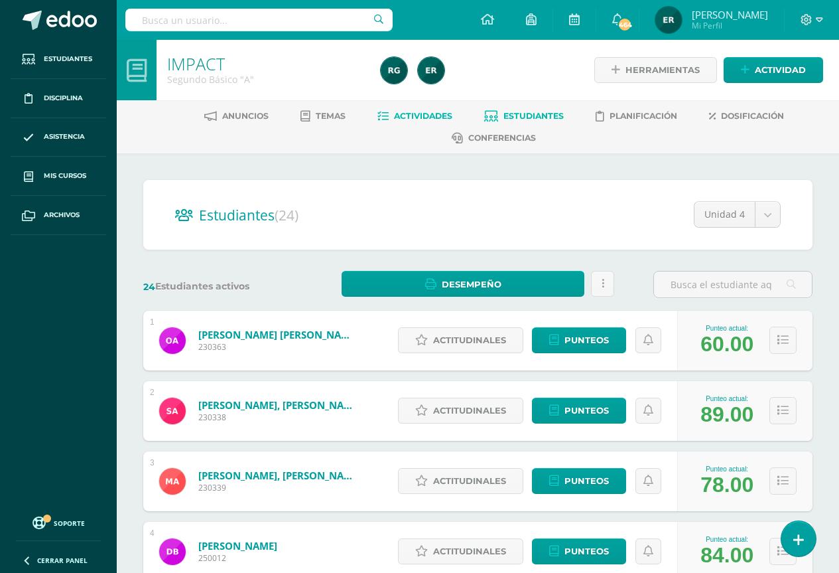
click at [406, 106] on link "Actividades" at bounding box center [414, 115] width 75 height 21
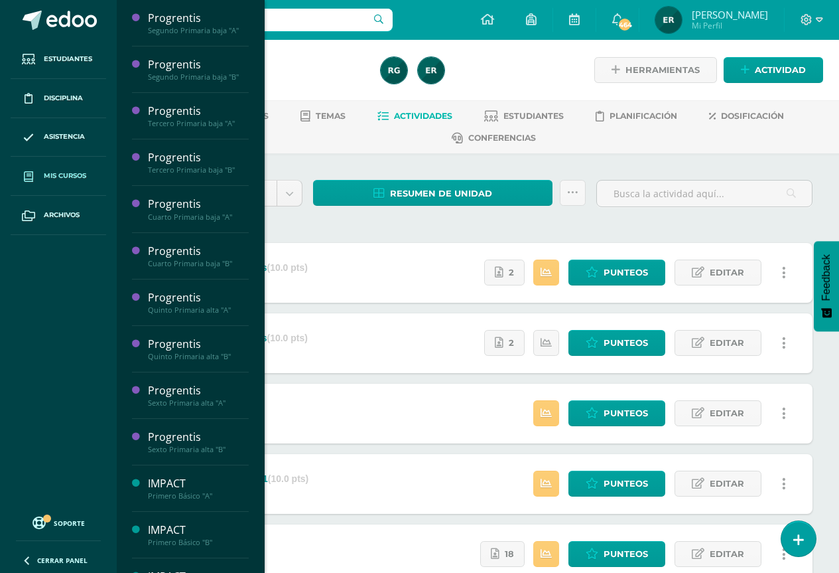
click at [67, 178] on span "Mis cursos" at bounding box center [65, 175] width 42 height 11
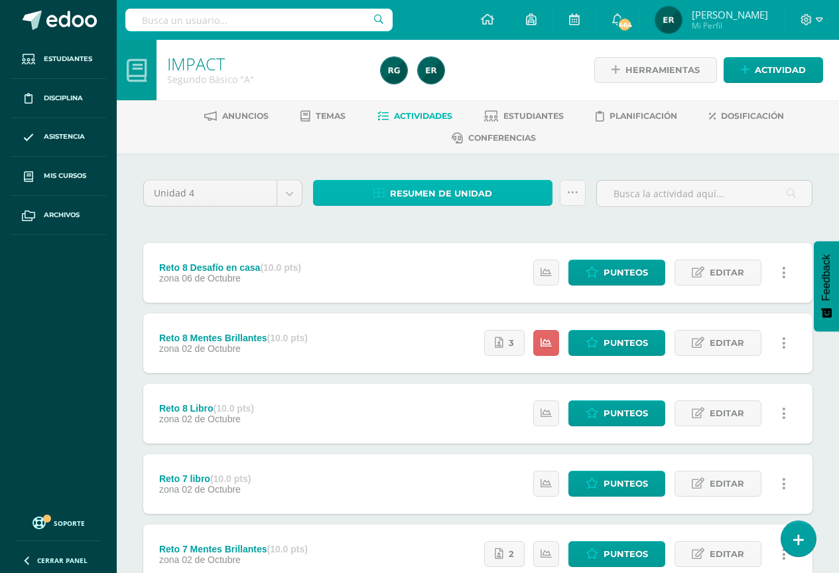
click at [461, 196] on span "Resumen de unidad" at bounding box center [441, 193] width 102 height 25
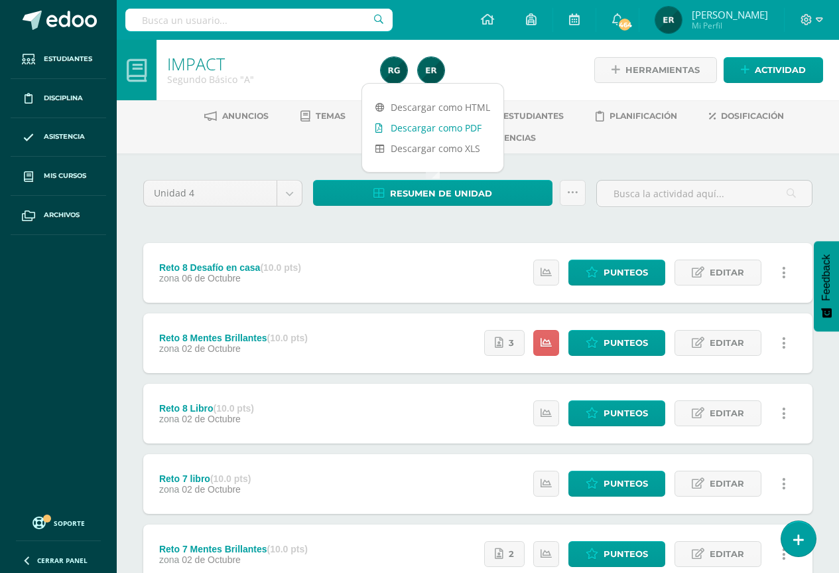
click at [448, 129] on link "Descargar como PDF" at bounding box center [432, 127] width 141 height 21
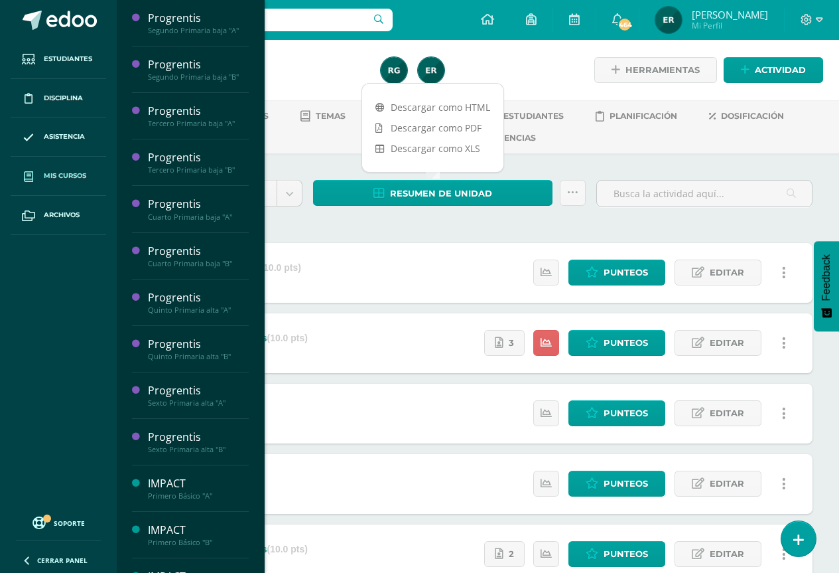
click at [68, 171] on span "Mis cursos" at bounding box center [65, 175] width 42 height 11
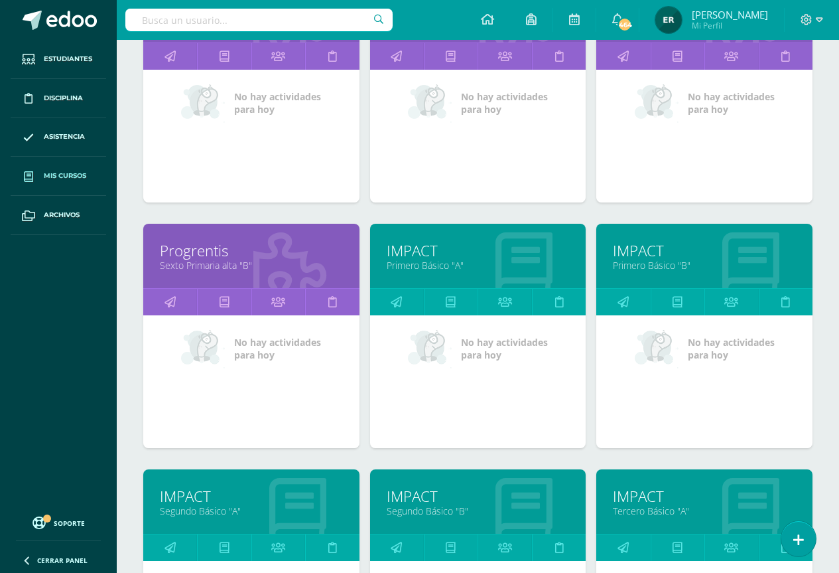
scroll to position [892, 0]
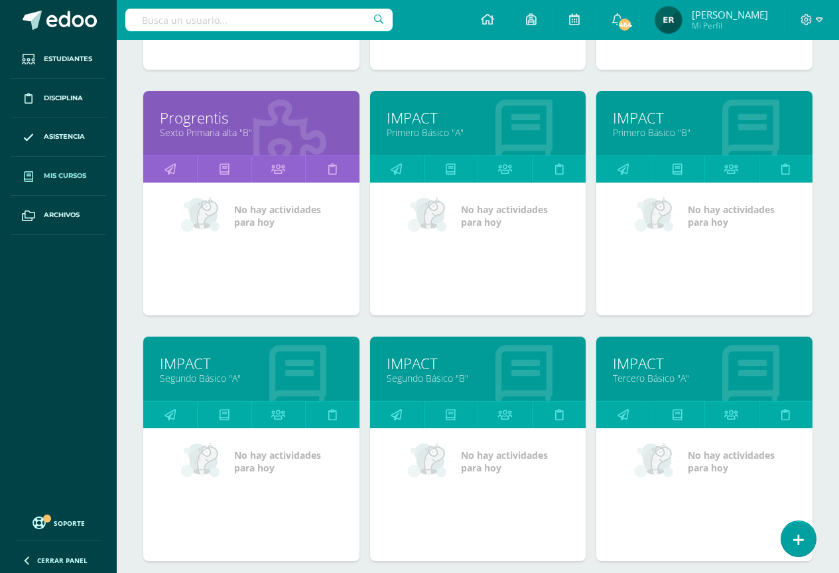
click at [436, 376] on link "Segundo Básico "B"" at bounding box center [478, 378] width 183 height 13
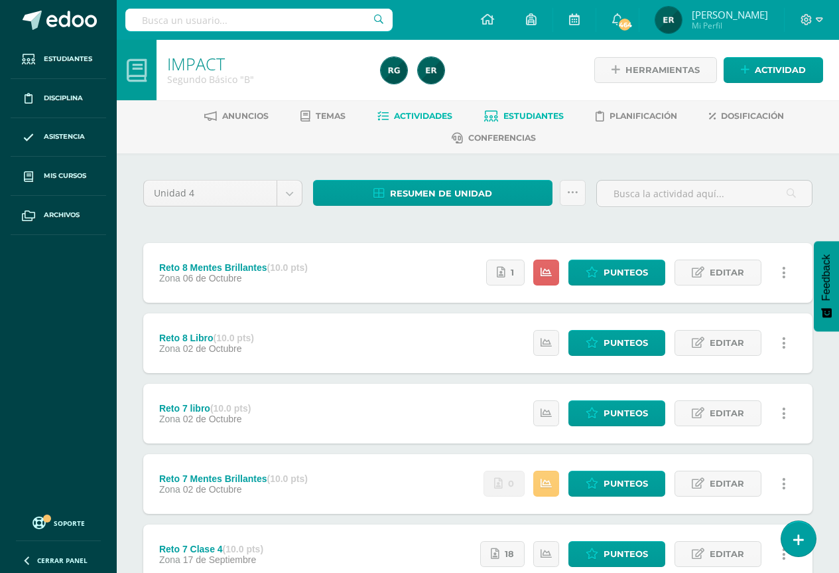
click at [513, 109] on link "Estudiantes" at bounding box center [524, 115] width 80 height 21
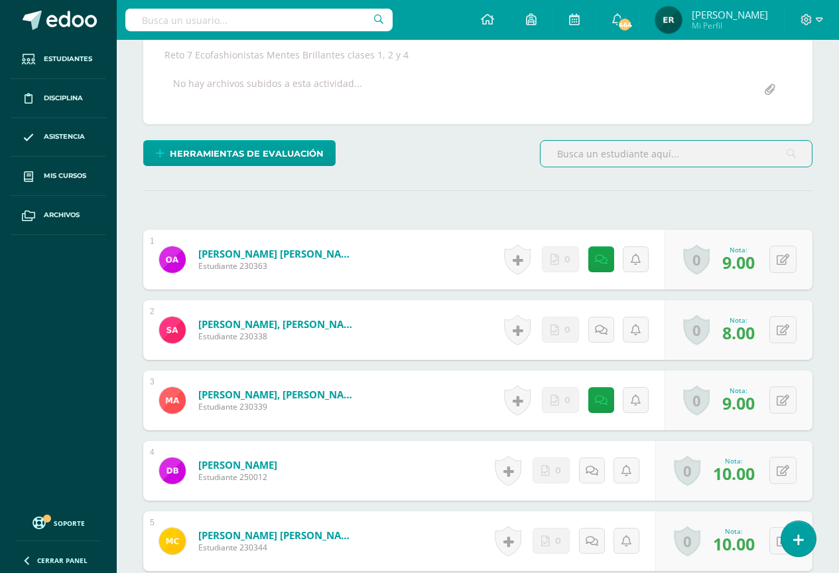
scroll to position [1, 0]
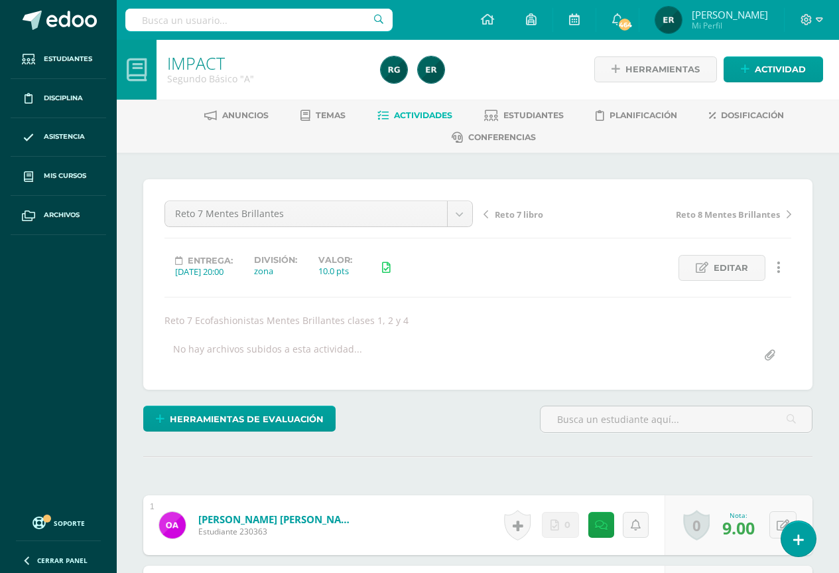
click at [403, 117] on span "Actividades" at bounding box center [423, 115] width 58 height 10
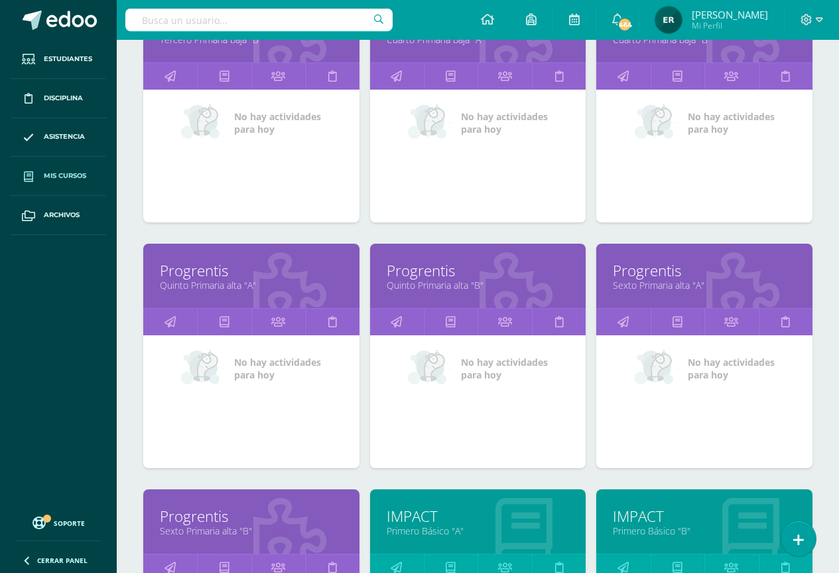
scroll to position [627, 0]
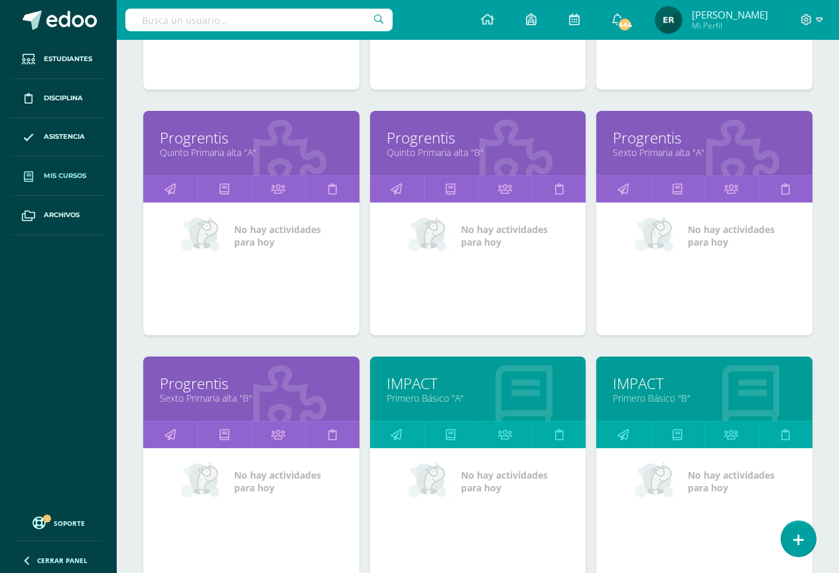
click at [643, 390] on link "IMPACT" at bounding box center [704, 383] width 183 height 21
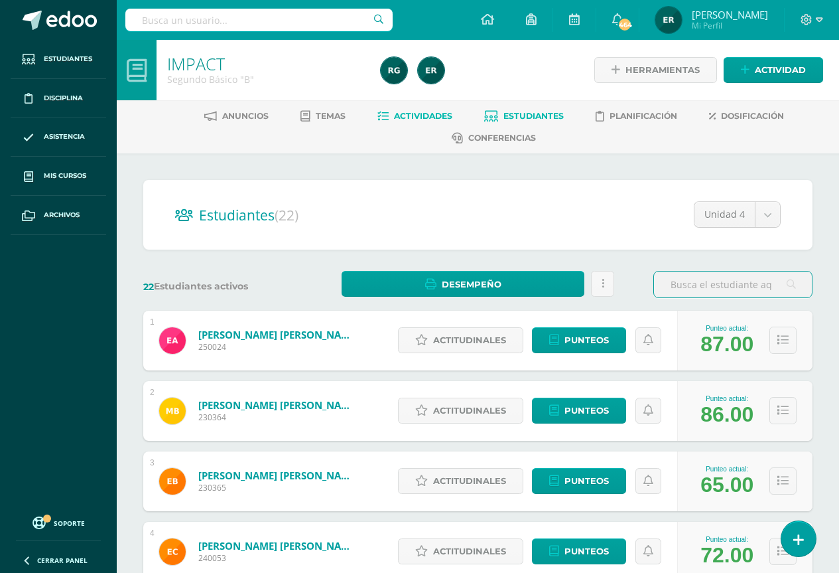
click at [404, 120] on span "Actividades" at bounding box center [423, 116] width 58 height 10
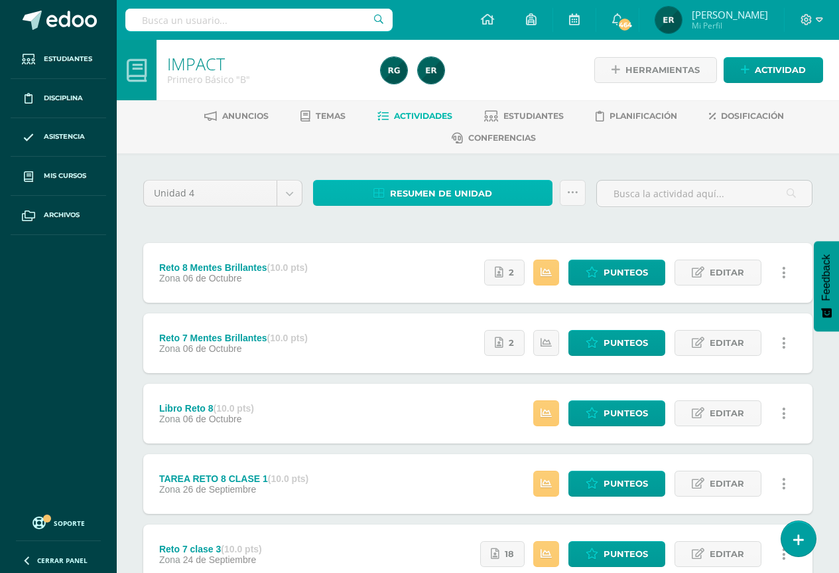
click at [436, 194] on span "Resumen de unidad" at bounding box center [441, 193] width 102 height 25
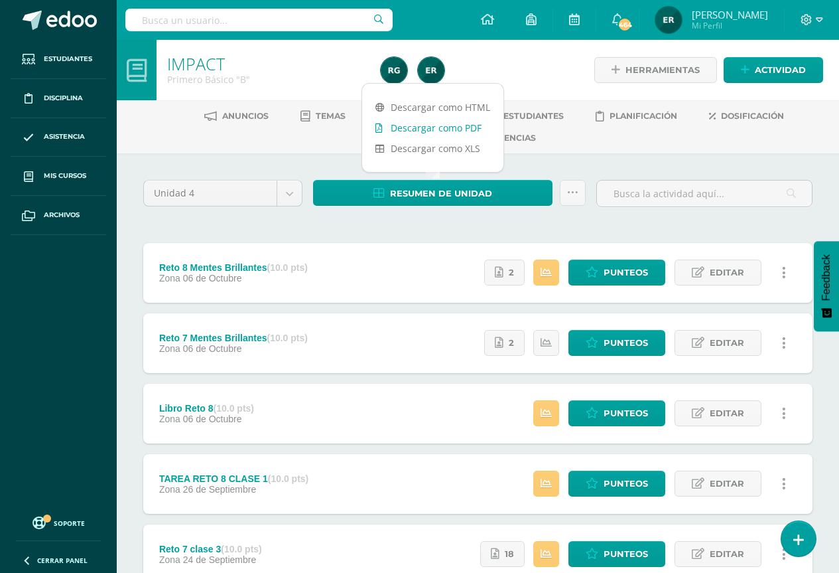
click at [406, 127] on link "Descargar como PDF" at bounding box center [432, 127] width 141 height 21
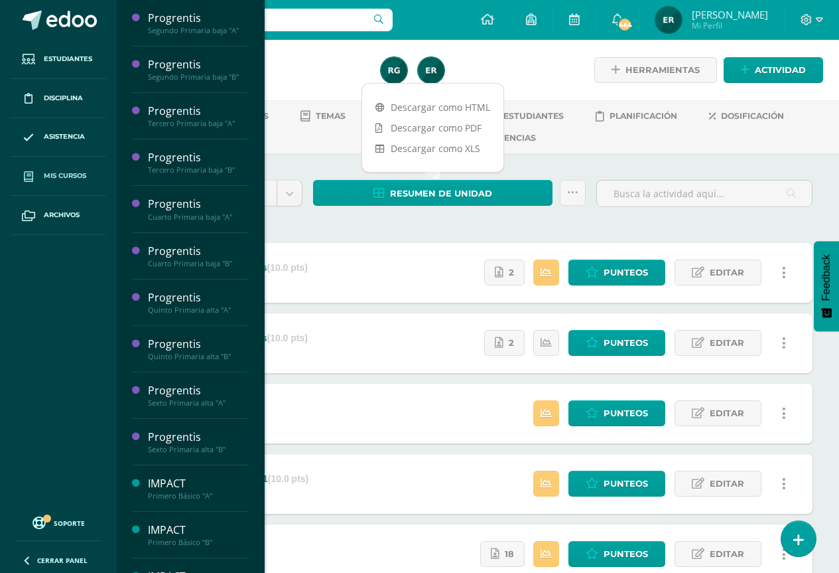
click at [72, 182] on link "Mis cursos" at bounding box center [59, 176] width 96 height 39
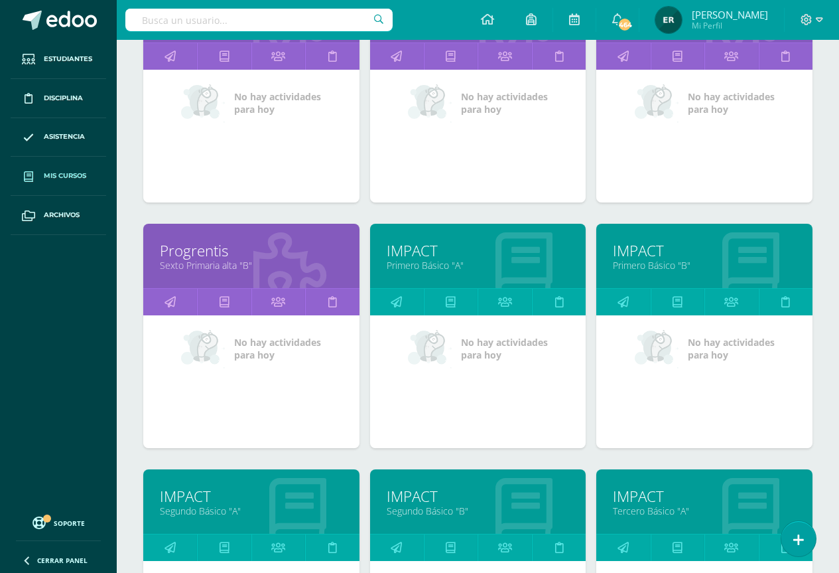
scroll to position [1025, 0]
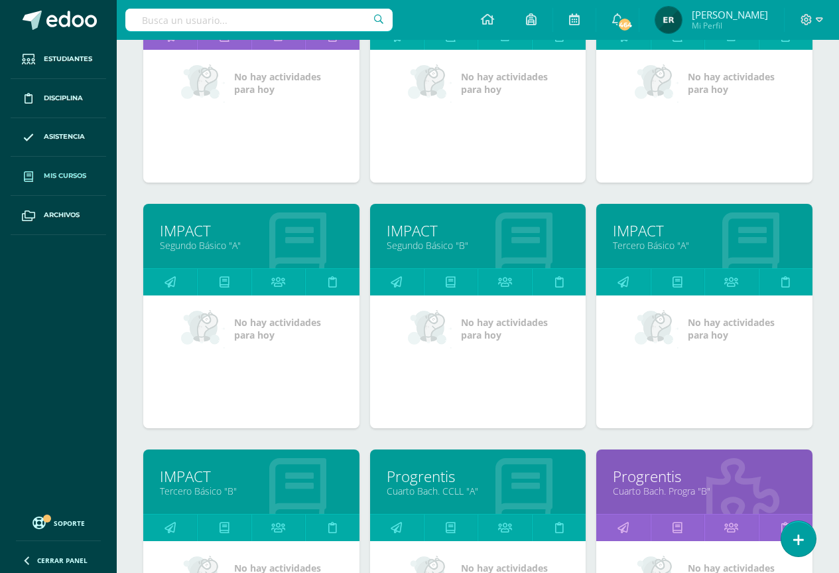
click at [632, 249] on link "Tercero Básico "A"" at bounding box center [704, 245] width 183 height 13
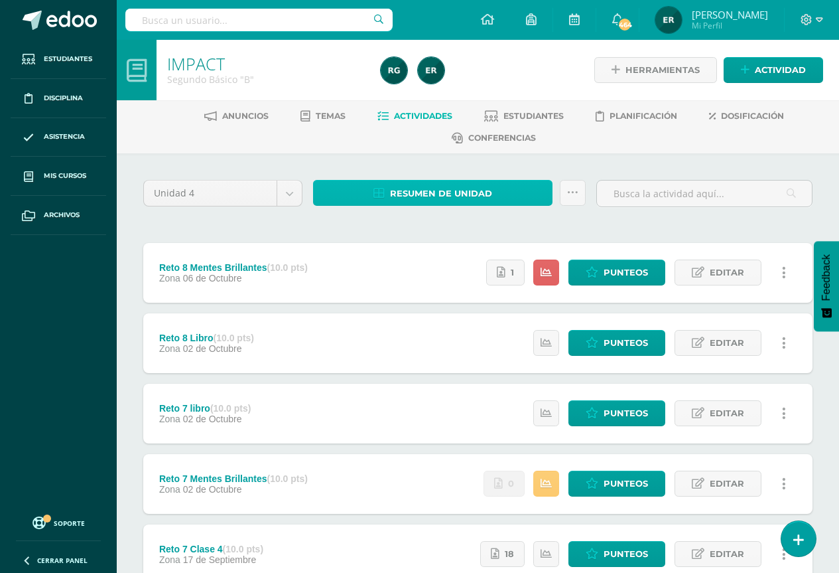
click at [458, 194] on span "Resumen de unidad" at bounding box center [441, 193] width 102 height 25
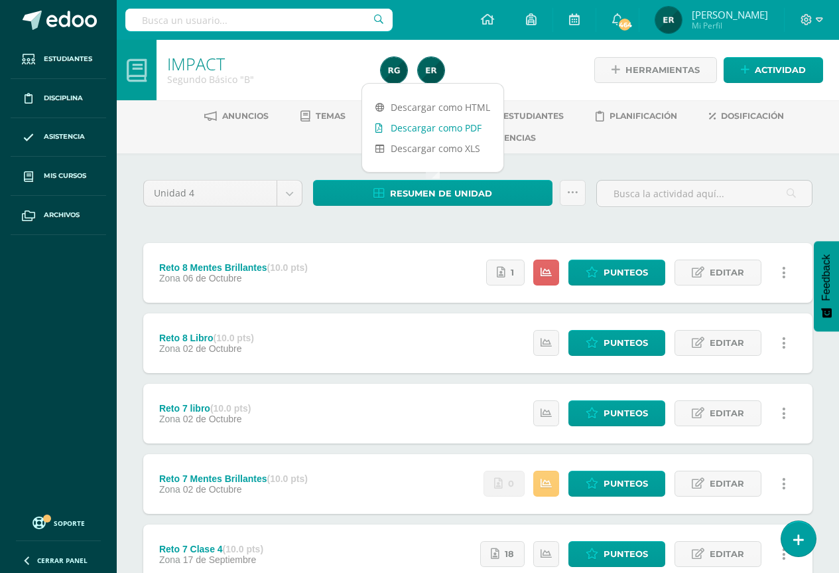
click at [435, 134] on link "Descargar como PDF" at bounding box center [432, 127] width 141 height 21
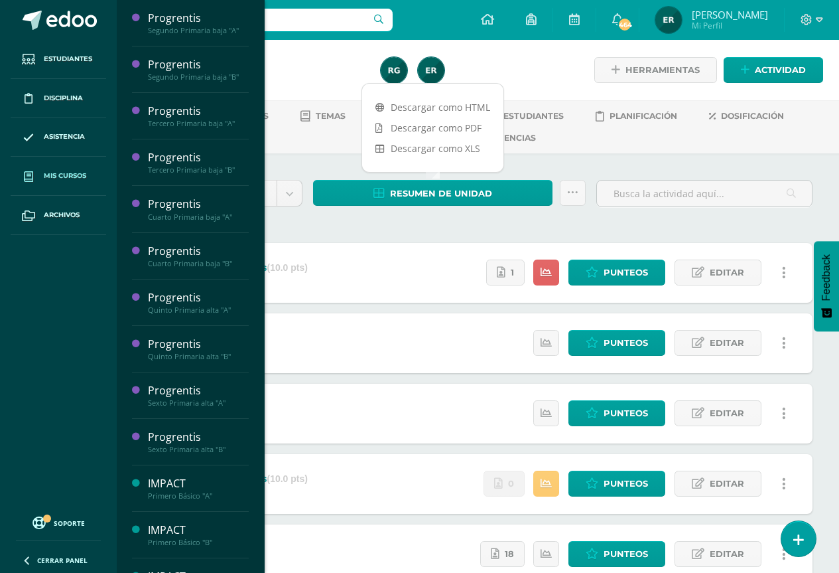
click at [68, 176] on span "Mis cursos" at bounding box center [65, 175] width 42 height 11
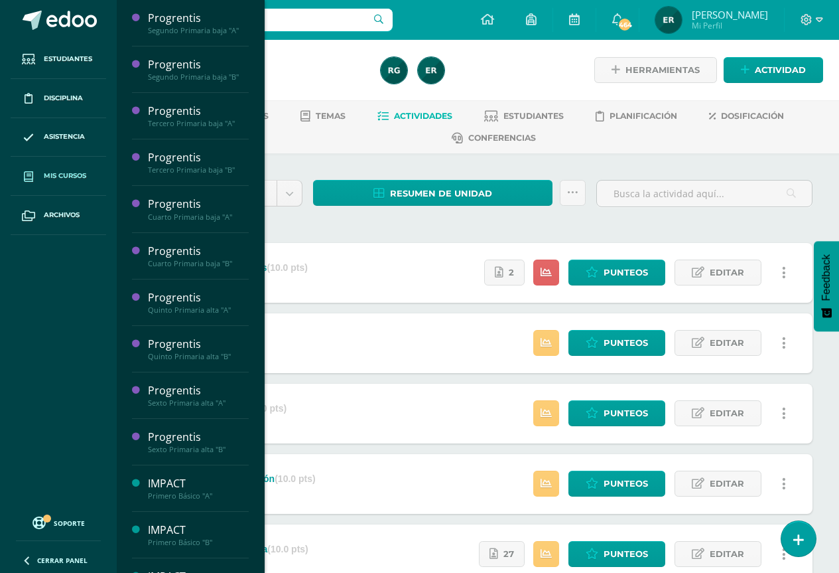
click at [70, 174] on span "Mis cursos" at bounding box center [65, 175] width 42 height 11
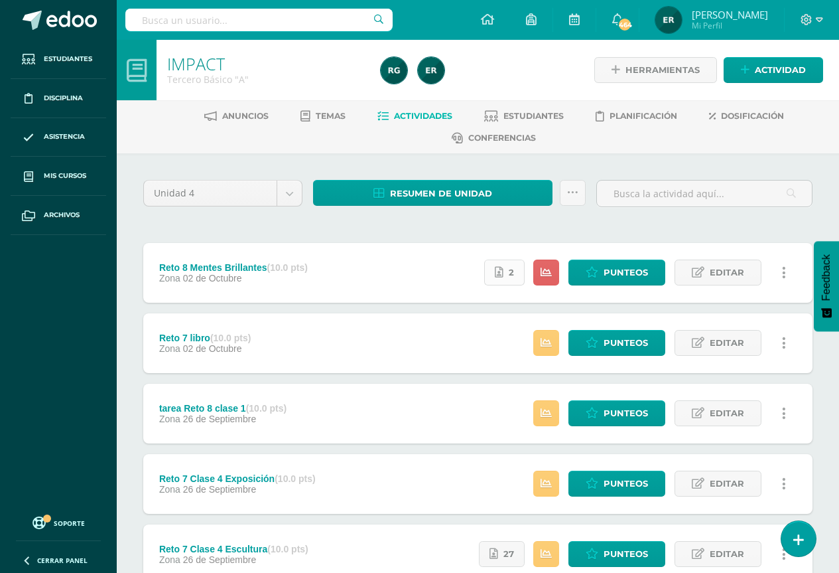
click at [504, 271] on link "2" at bounding box center [504, 272] width 40 height 26
click at [512, 276] on span "2" at bounding box center [511, 272] width 5 height 25
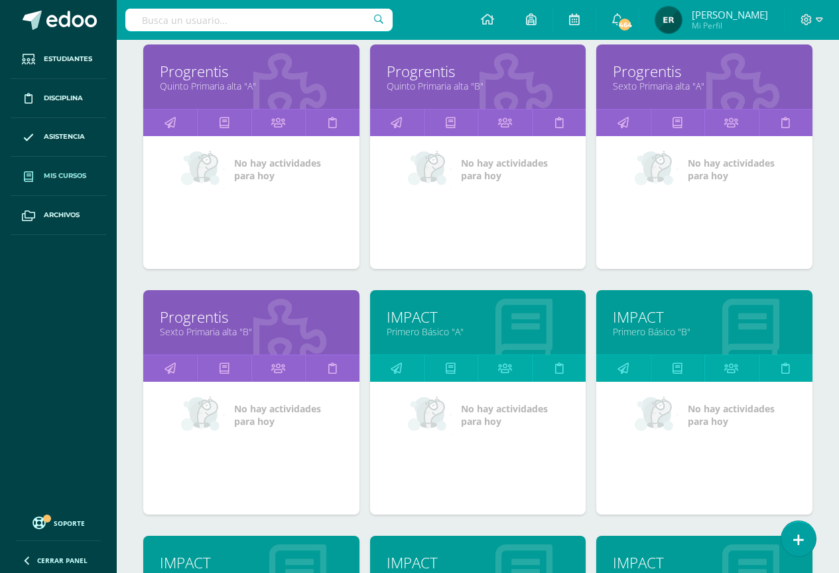
scroll to position [959, 0]
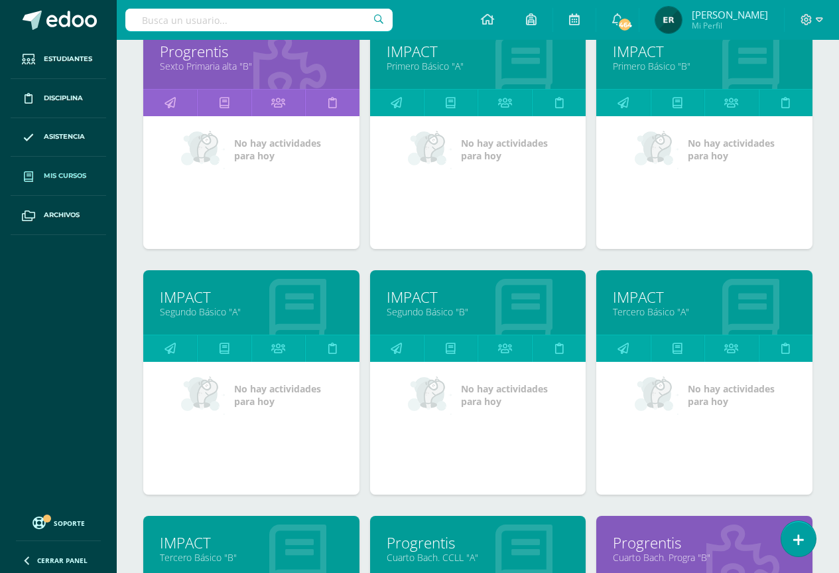
click at [636, 295] on link "IMPACT" at bounding box center [704, 297] width 183 height 21
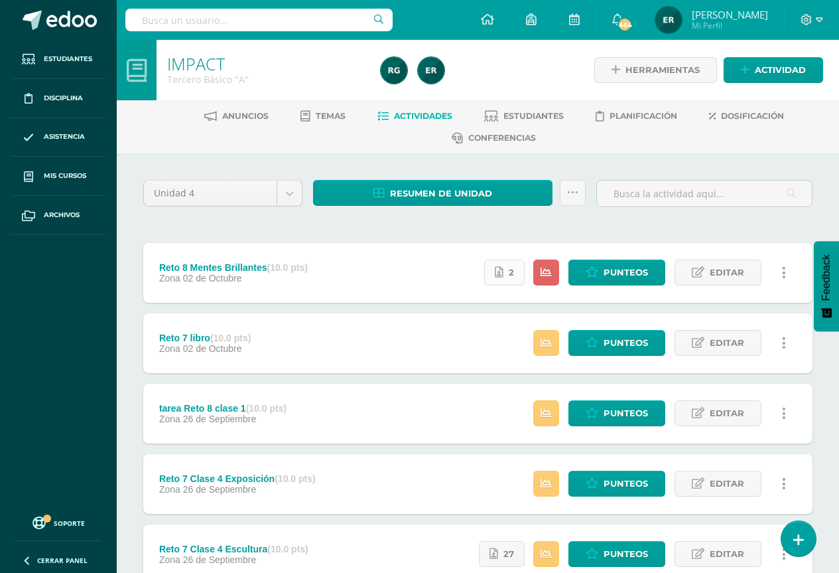
click at [508, 271] on link "2" at bounding box center [504, 272] width 40 height 26
click at [545, 270] on icon at bounding box center [546, 272] width 11 height 11
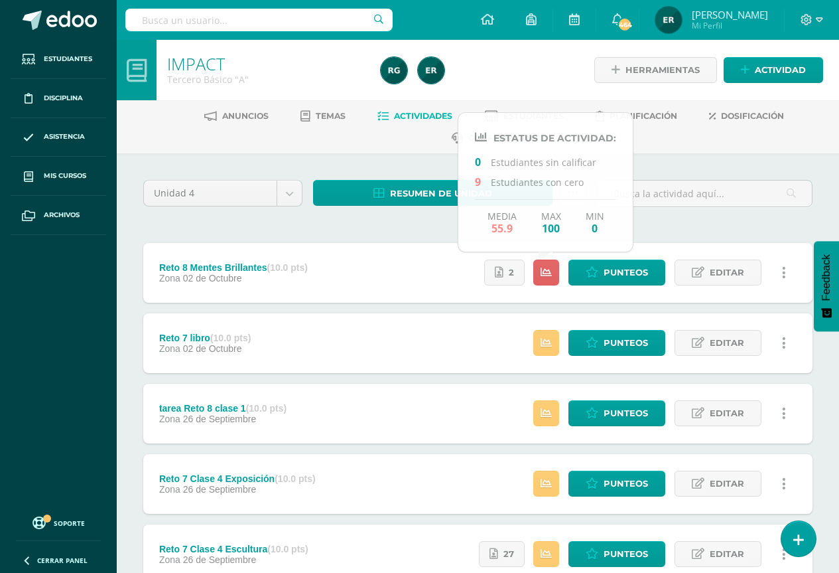
click at [393, 126] on link "Actividades" at bounding box center [414, 115] width 75 height 21
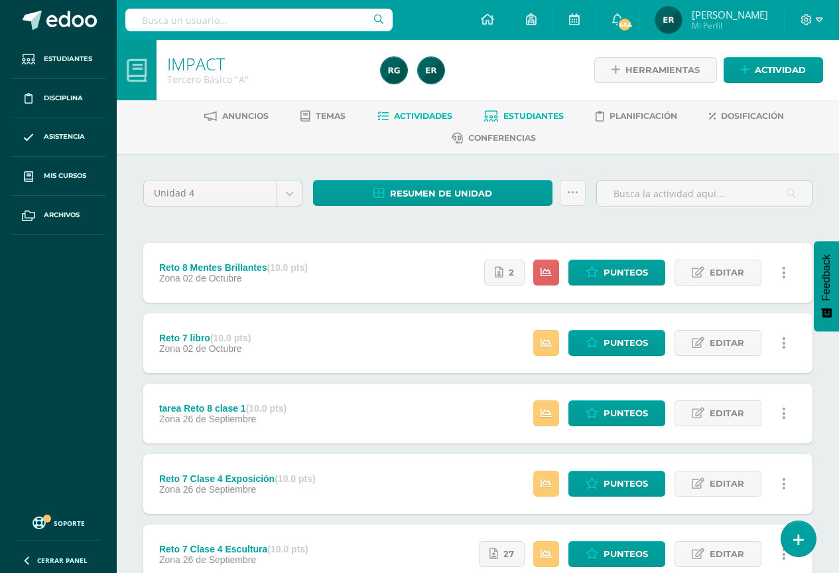
click at [521, 111] on span "Estudiantes" at bounding box center [534, 116] width 60 height 10
